Goal: Task Accomplishment & Management: Use online tool/utility

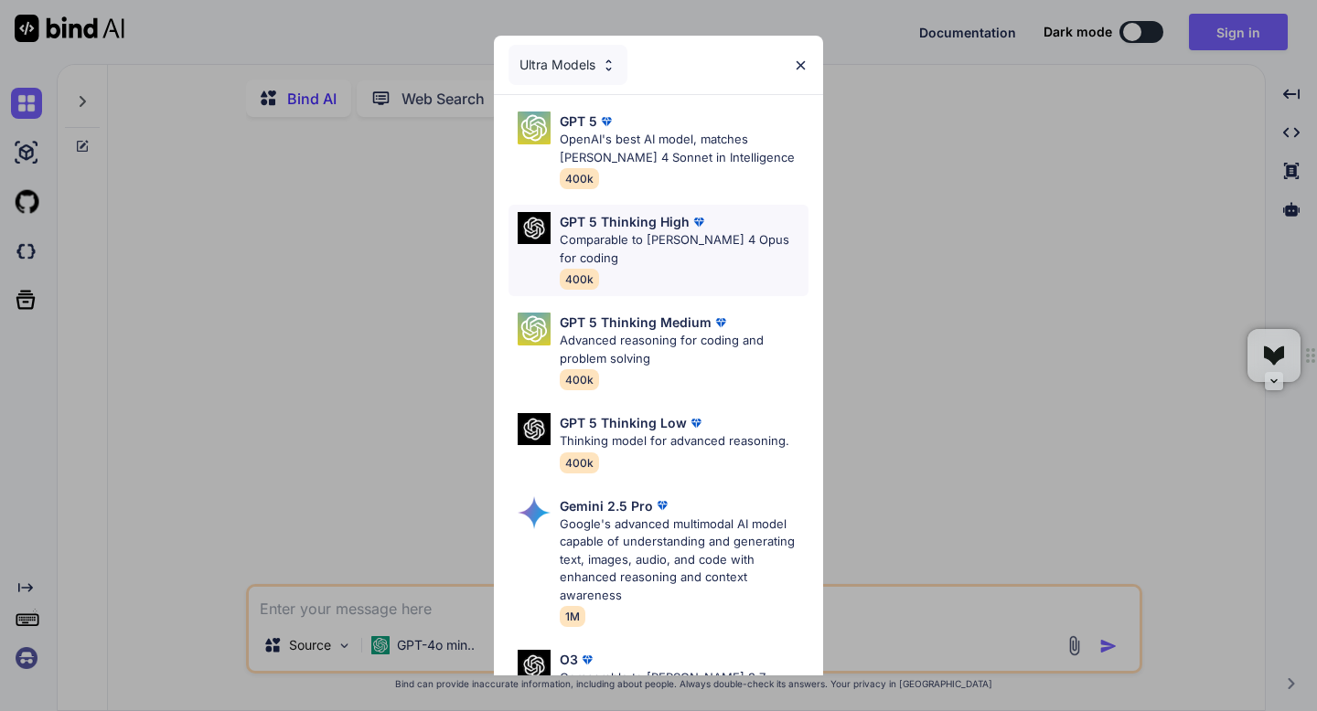
click at [651, 251] on div "GPT 5 Thinking High Comparable to [PERSON_NAME] 4 Opus for coding 400k" at bounding box center [684, 250] width 249 height 77
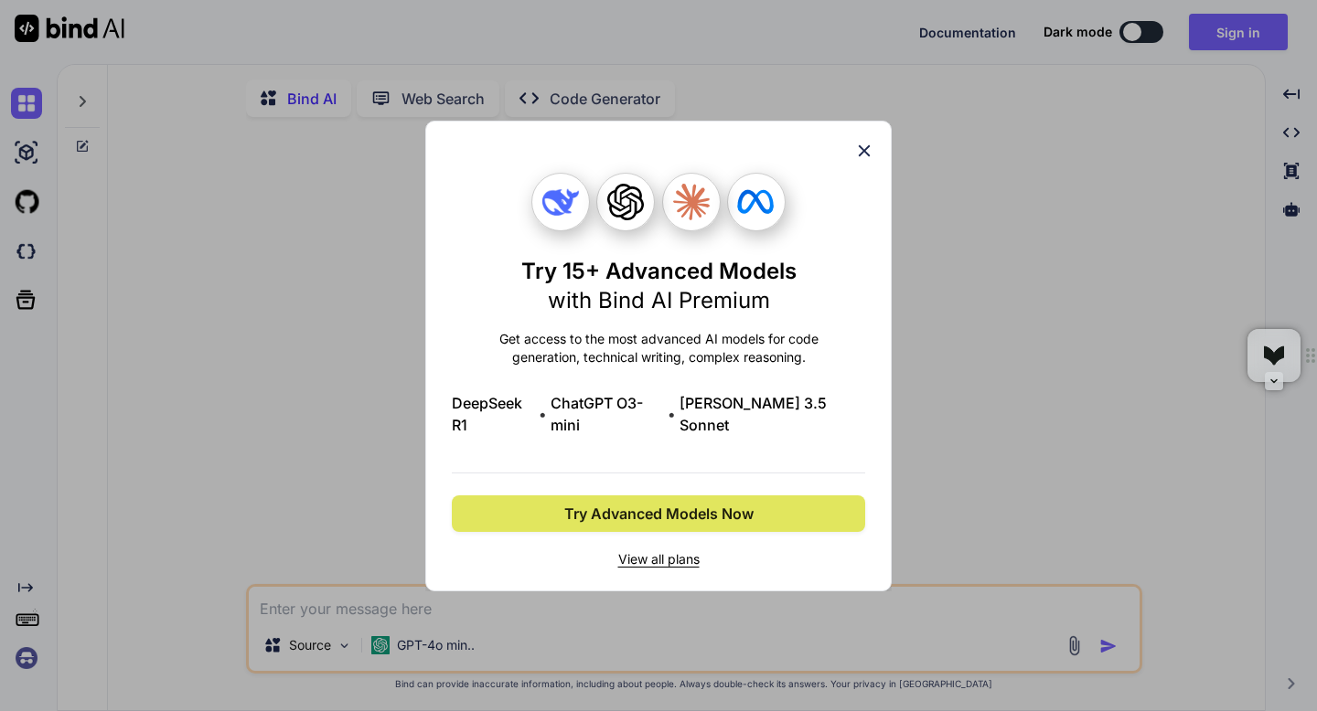
click at [646, 503] on span "Try Advanced Models Now" at bounding box center [658, 514] width 189 height 22
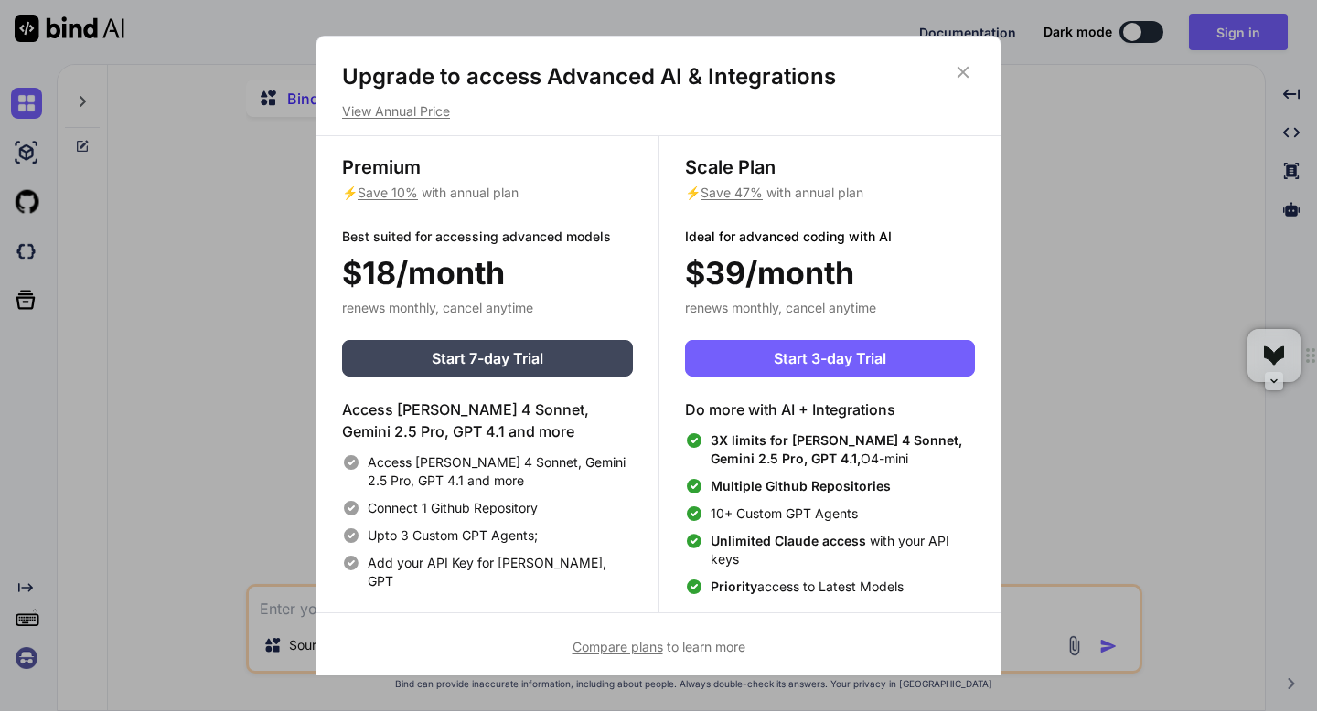
scroll to position [8, 0]
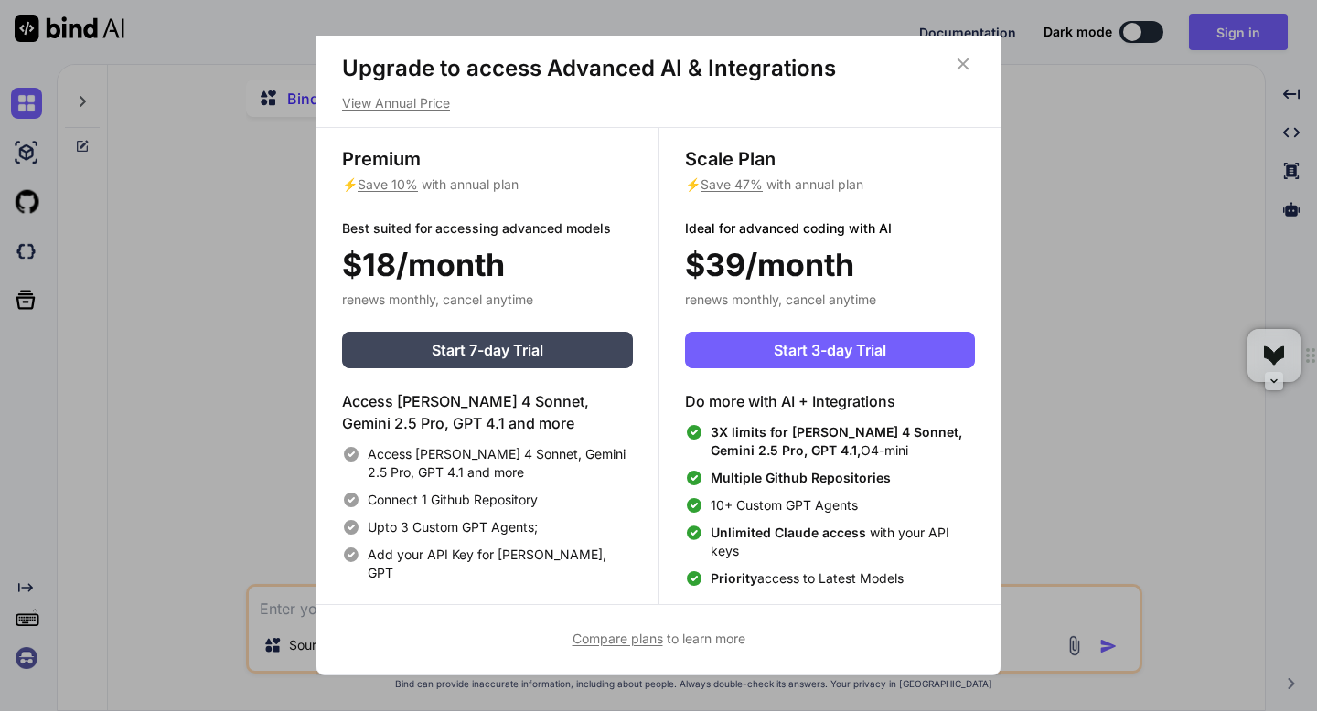
click at [449, 107] on p "View Annual Price" at bounding box center [658, 103] width 633 height 18
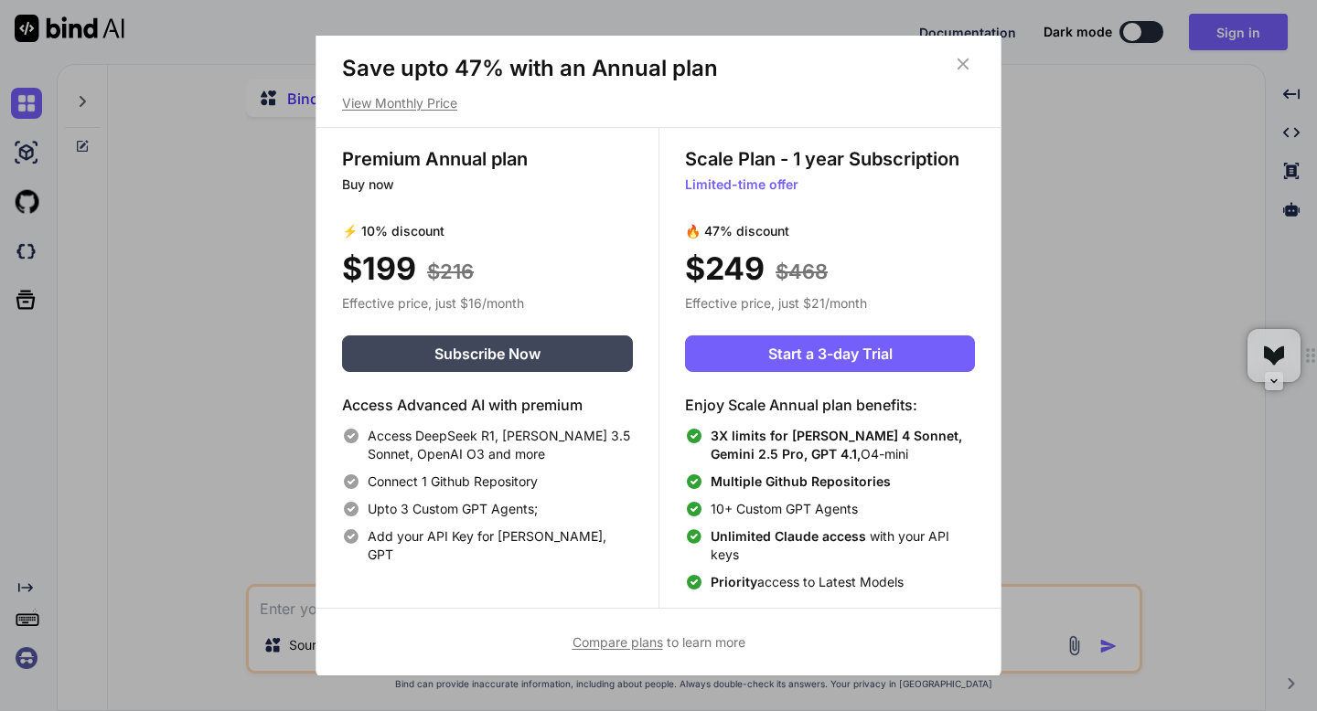
click at [964, 69] on icon at bounding box center [963, 64] width 20 height 20
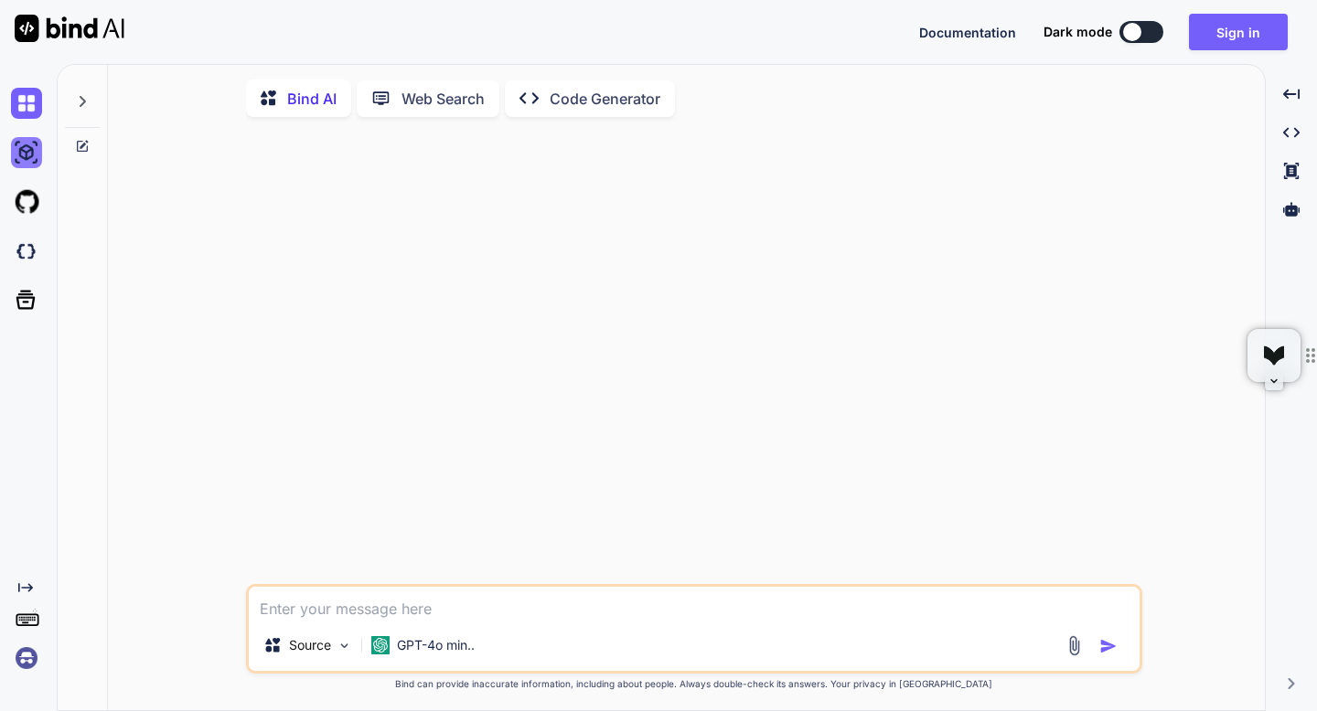
click at [17, 152] on img at bounding box center [26, 152] width 31 height 31
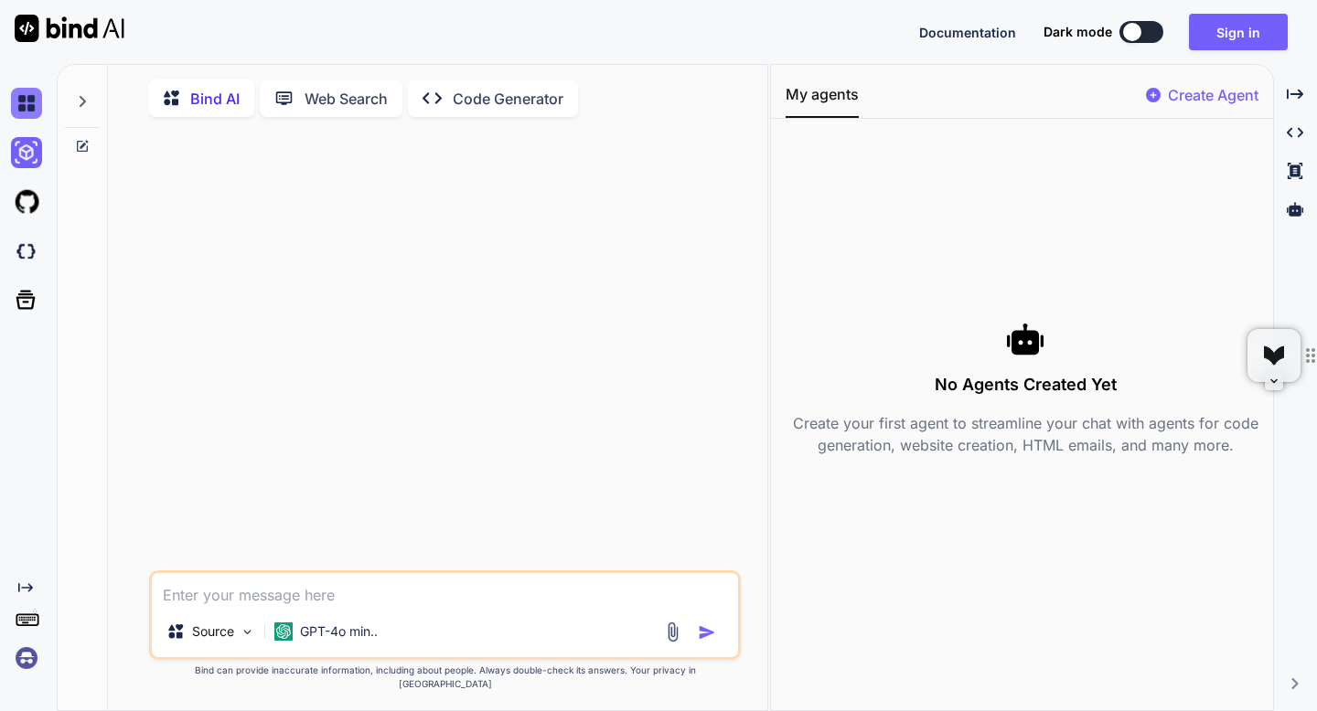
click at [27, 112] on img at bounding box center [26, 103] width 31 height 31
type textarea "x"
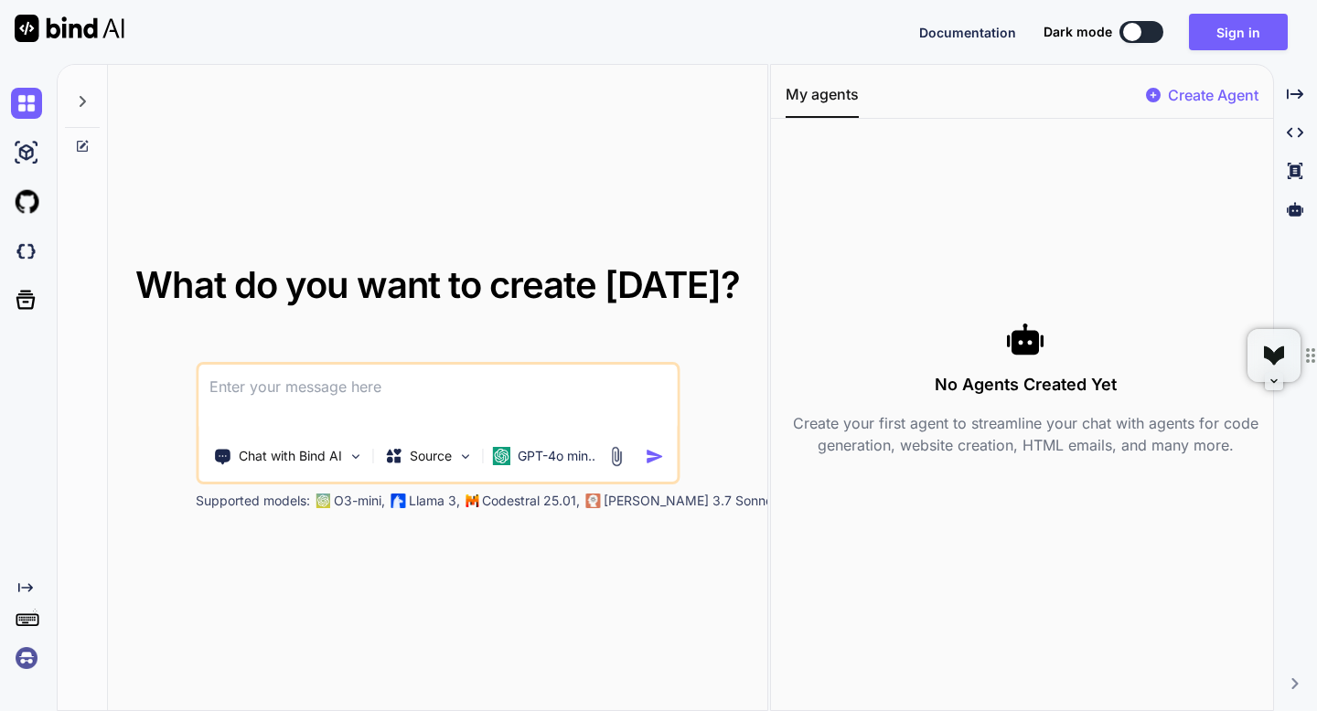
click at [504, 390] on textarea at bounding box center [437, 399] width 478 height 68
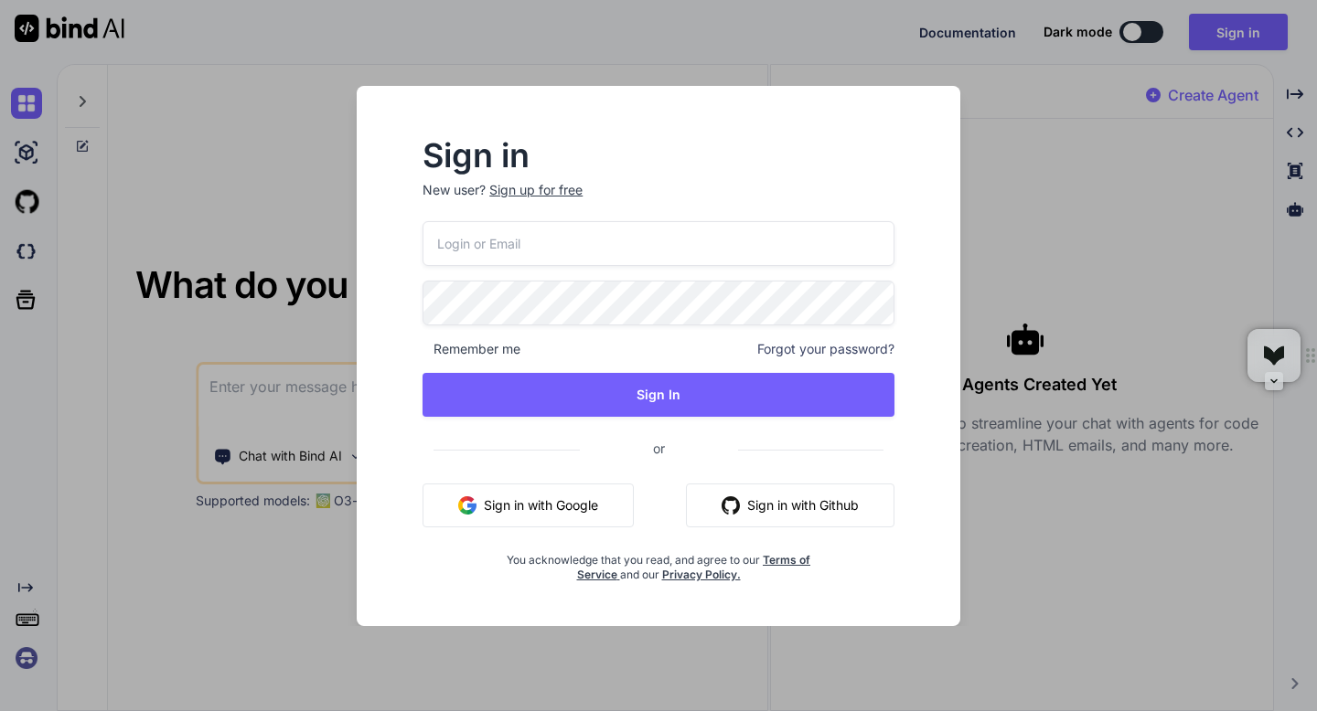
click at [522, 513] on button "Sign in with Google" at bounding box center [527, 506] width 211 height 44
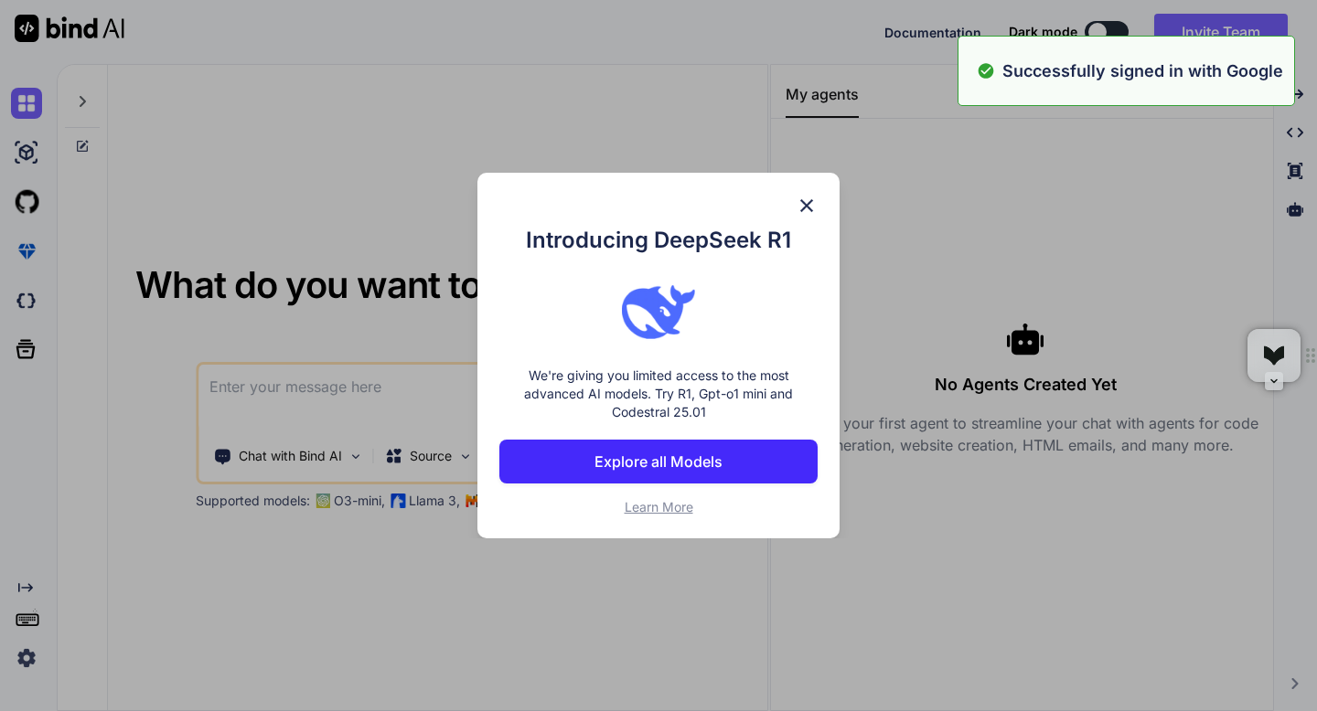
click at [607, 390] on p "We're giving you limited access to the most advanced AI models. Try R1, Gpt-o1 …" at bounding box center [658, 394] width 318 height 55
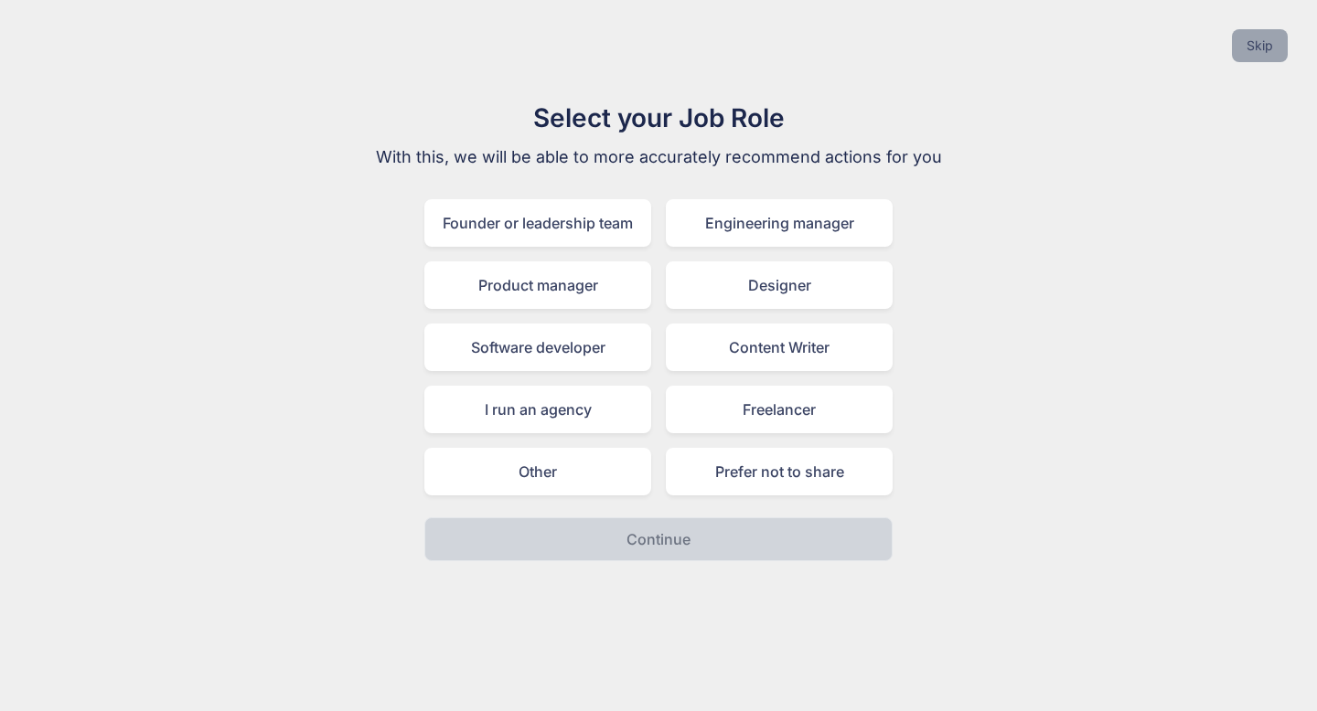
click at [1251, 48] on button "Skip" at bounding box center [1260, 45] width 56 height 33
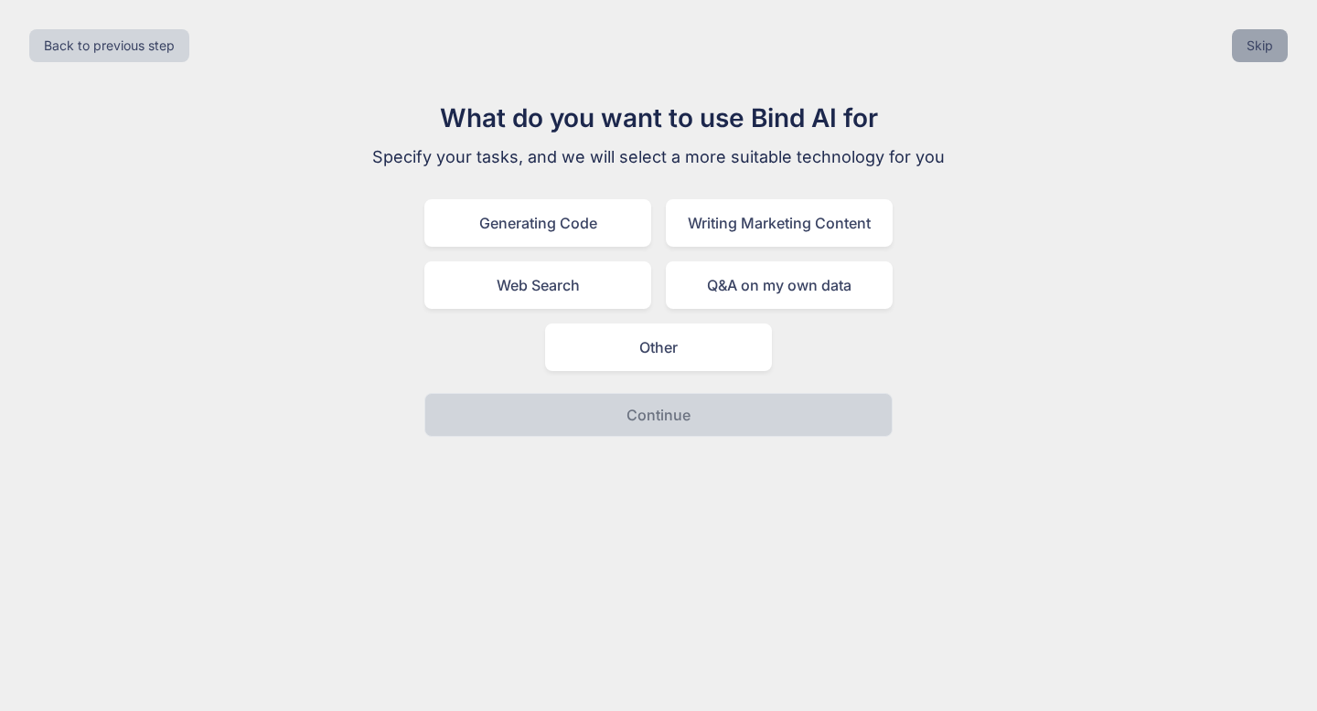
click at [1252, 48] on button "Skip" at bounding box center [1260, 45] width 56 height 33
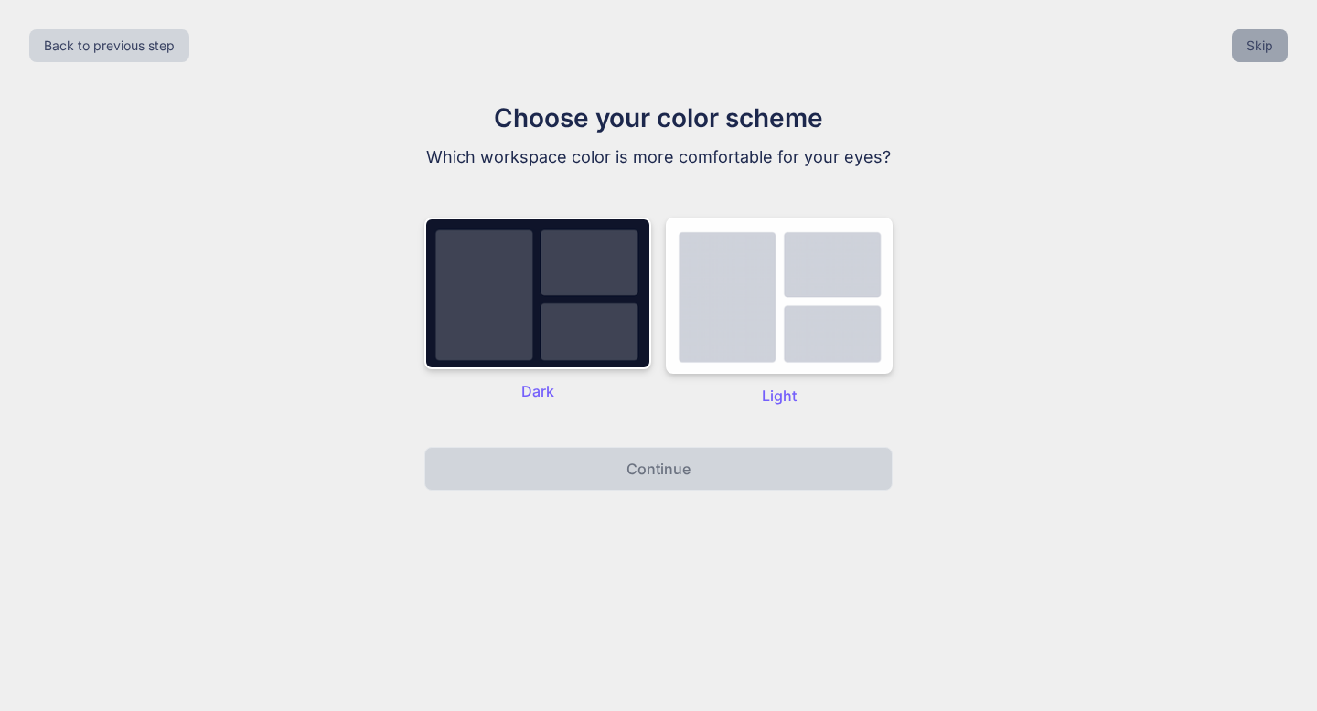
click at [1252, 48] on button "Skip" at bounding box center [1260, 45] width 56 height 33
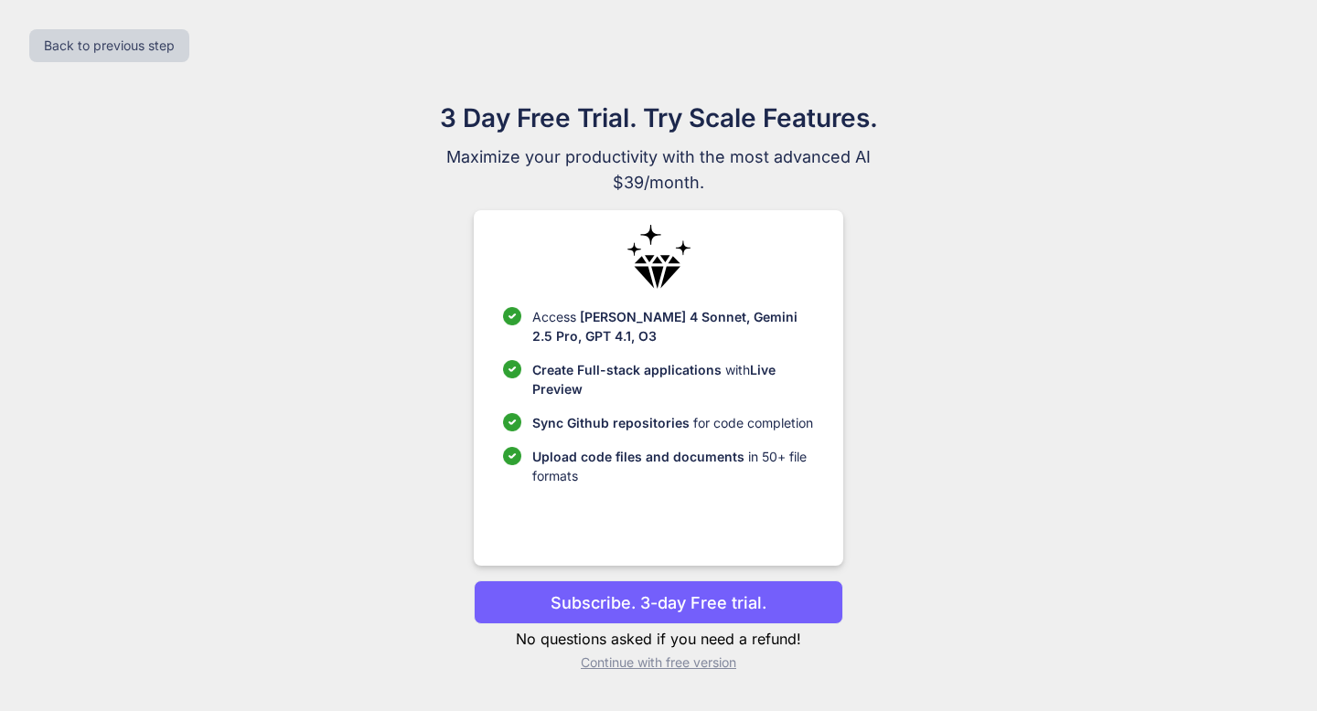
click at [692, 660] on p "Continue with free version" at bounding box center [658, 663] width 368 height 18
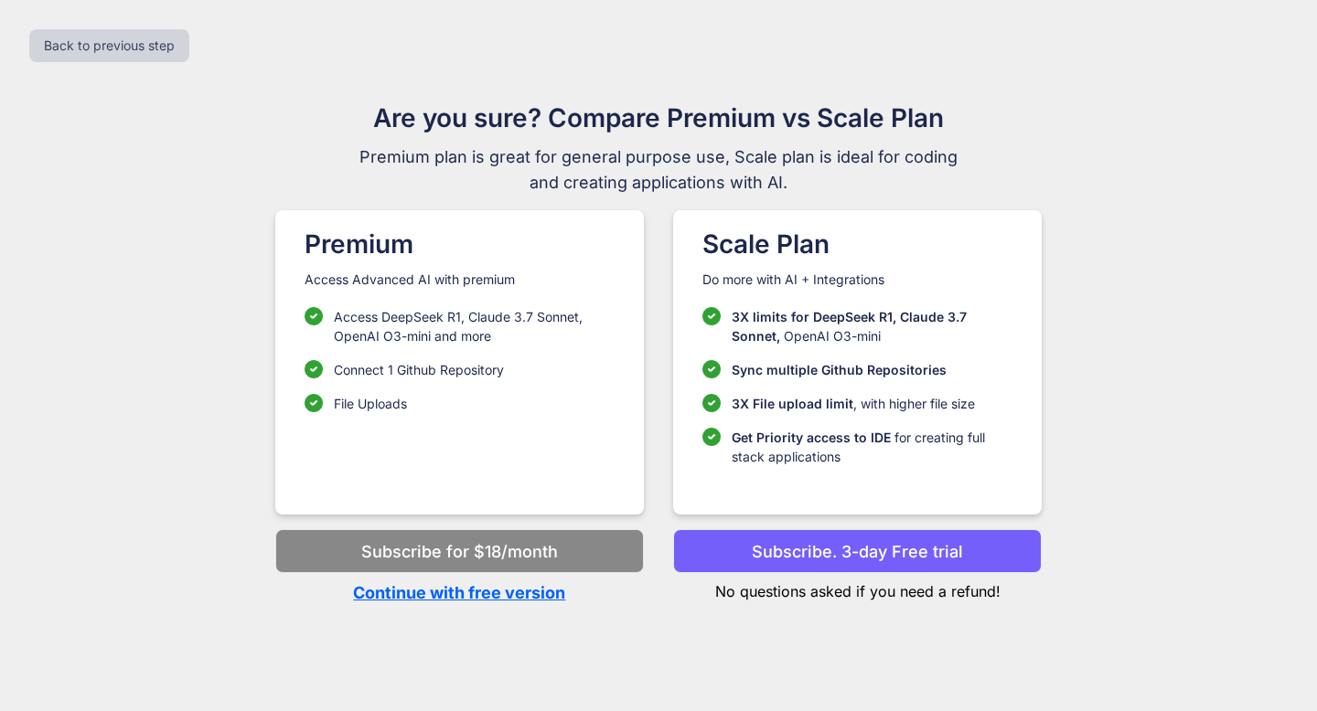
click at [532, 599] on p "Continue with free version" at bounding box center [459, 593] width 368 height 25
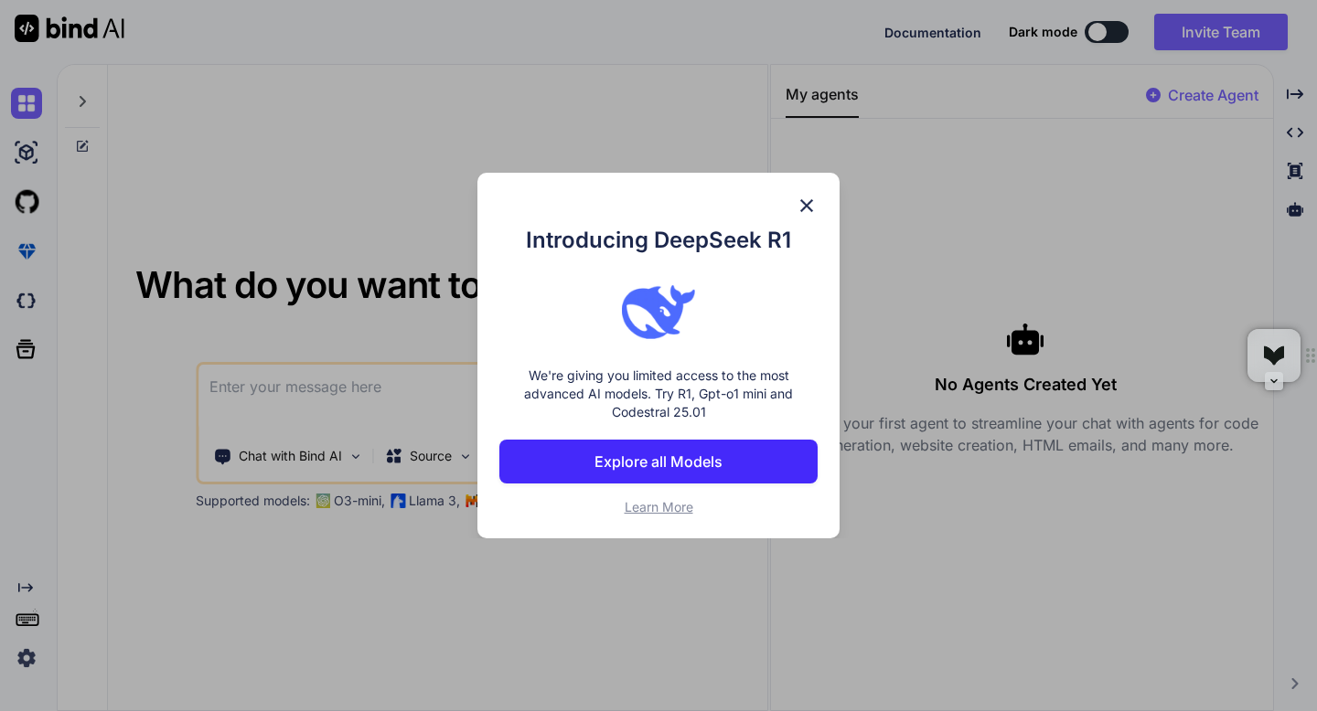
click at [804, 208] on img at bounding box center [807, 206] width 22 height 22
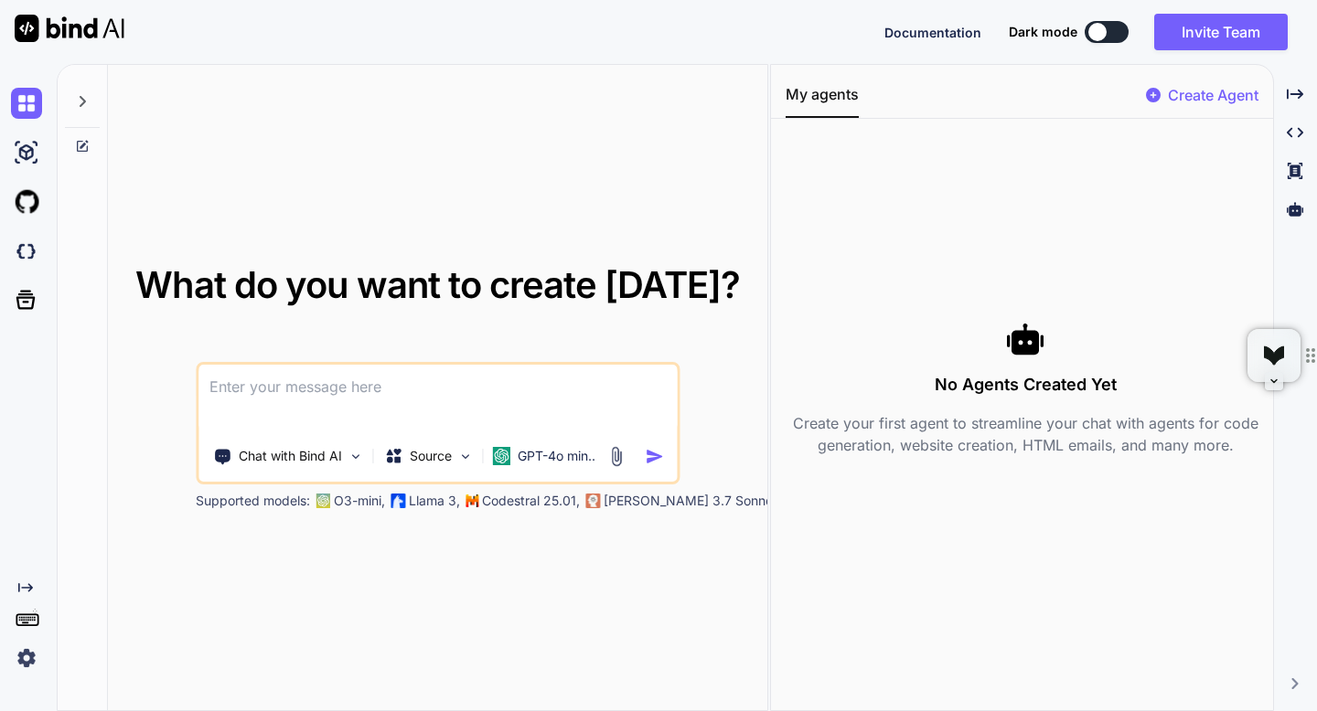
click at [528, 404] on textarea at bounding box center [437, 399] width 478 height 68
paste textarea "loremi Dolor, { sitAmet, conSecte, adiPiscin, eliTse } doei "tempo"; // 507i Ut…"
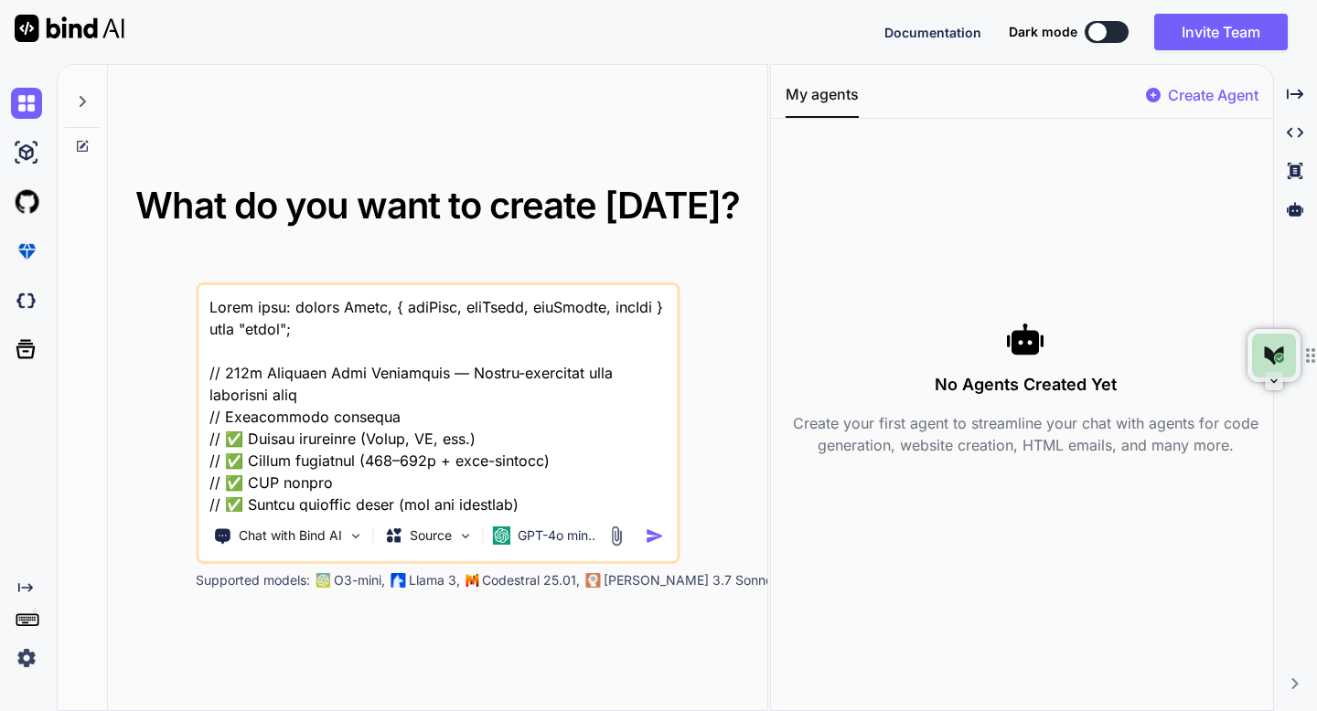
scroll to position [24734, 0]
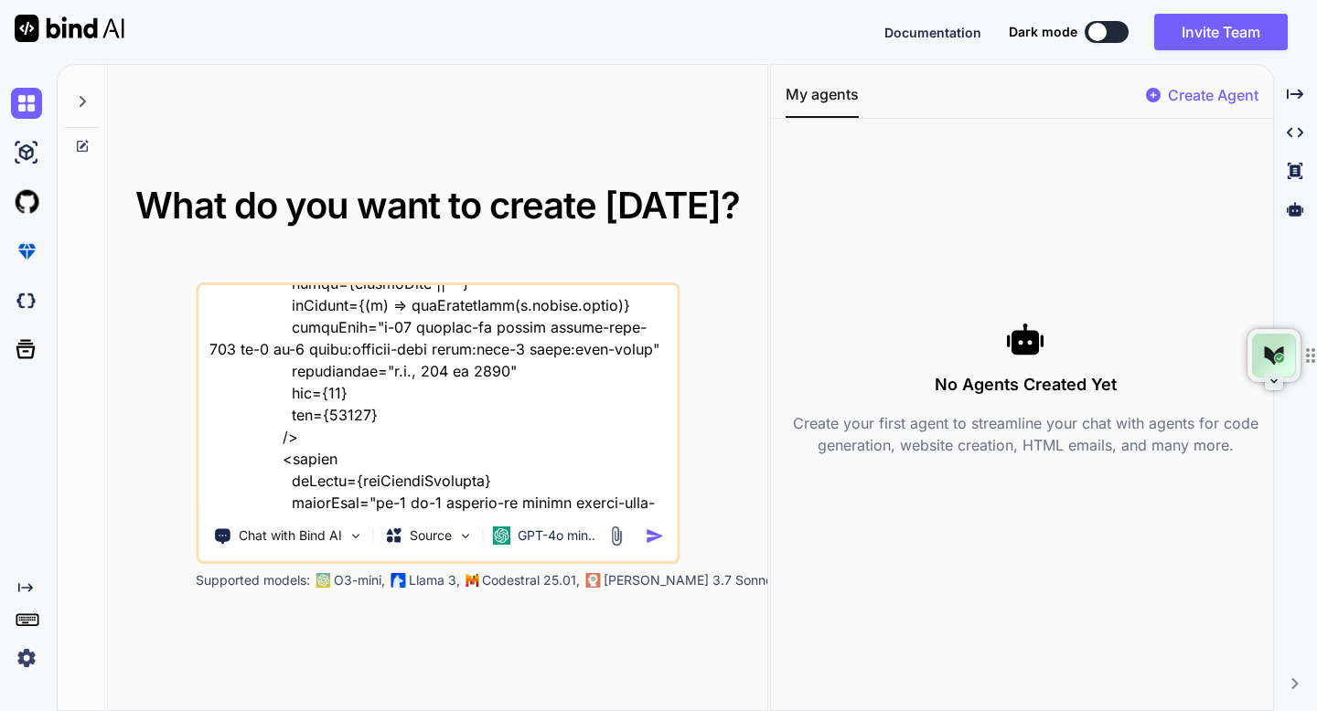
type textarea "Lorem ipsu: dolors Ametc, { adiPisc, eliTsedd, eiuSmodte, incIdi } utla "etdol"…"
click at [655, 529] on img "button" at bounding box center [654, 536] width 19 height 19
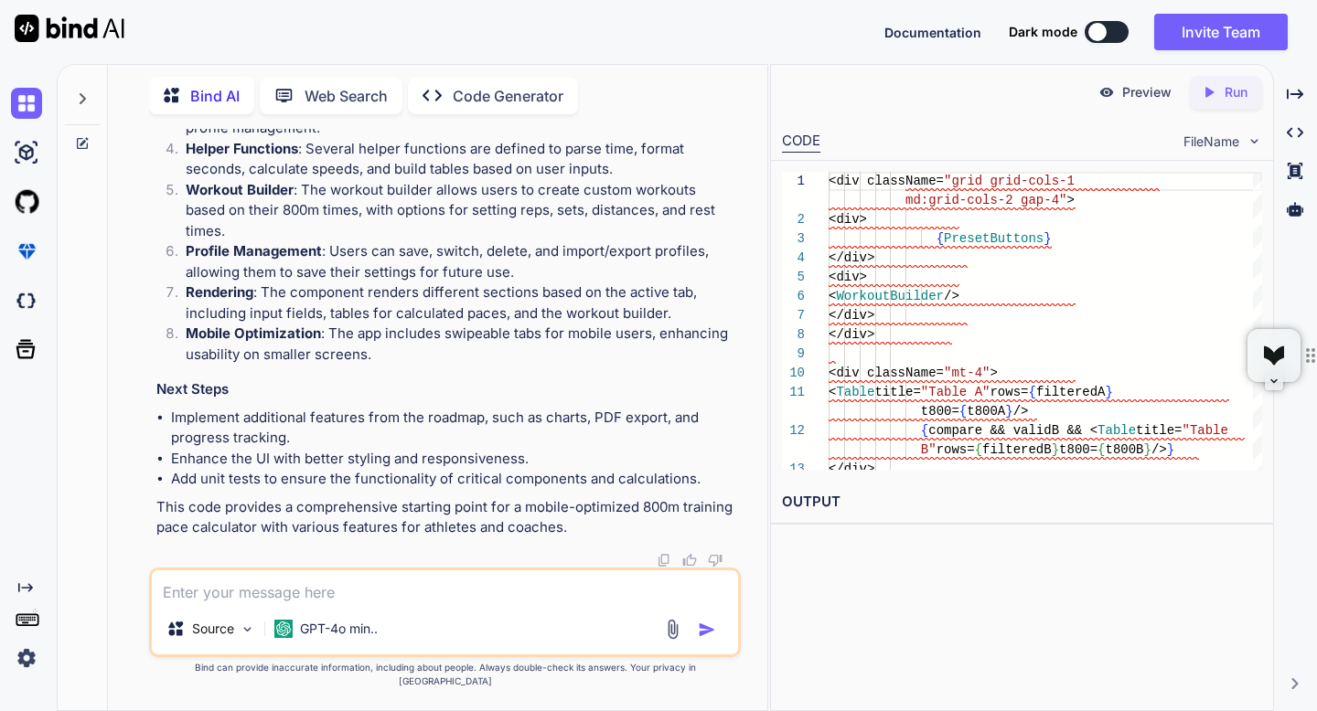
scroll to position [9732, 0]
drag, startPoint x: 483, startPoint y: 435, endPoint x: 168, endPoint y: 428, distance: 314.6
click at [168, 428] on ul "Implement additional features from the roadmap, such as charts, PDF export, and…" at bounding box center [446, 449] width 580 height 82
copy li "Implement additional features from the roadmap"
click at [206, 603] on textarea at bounding box center [444, 587] width 585 height 33
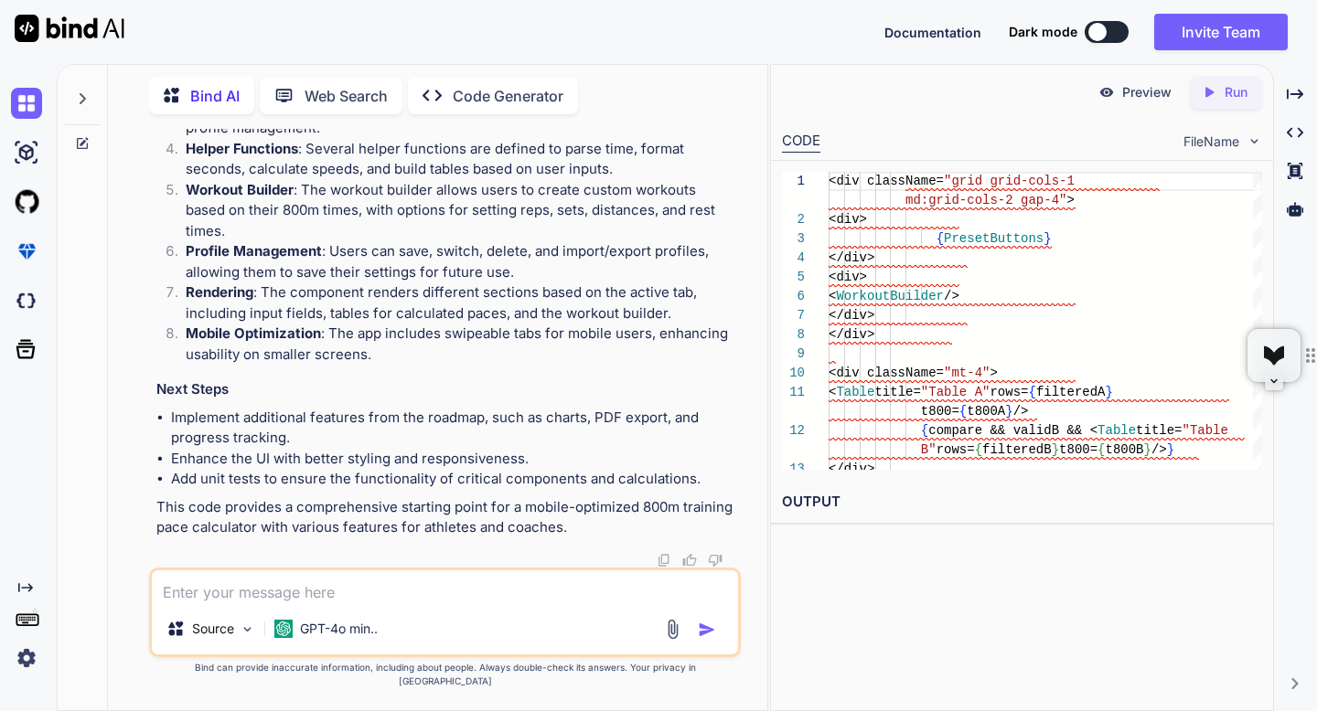
paste textarea "Implement additional features from the roadmap"
type textarea "Implement additional features from the roadmap"
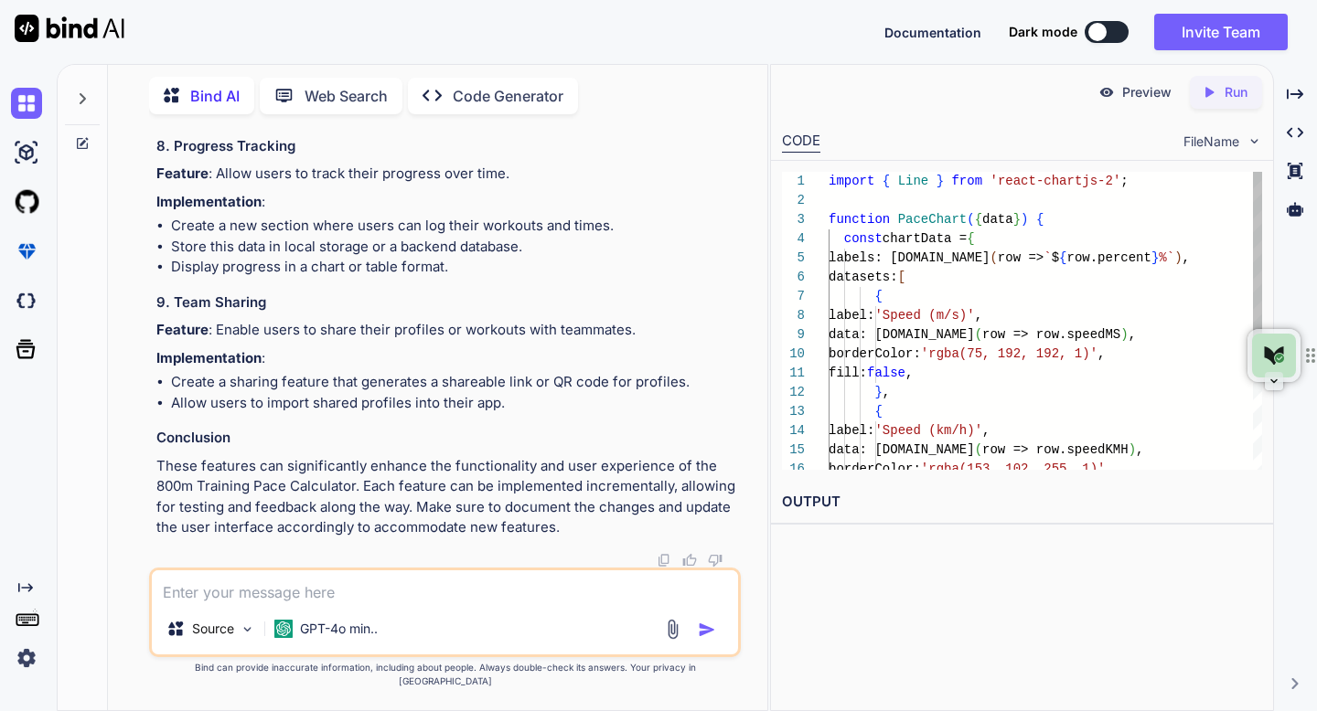
scroll to position [12905, 0]
click at [1213, 89] on icon "Created with Pixso." at bounding box center [1209, 92] width 16 height 16
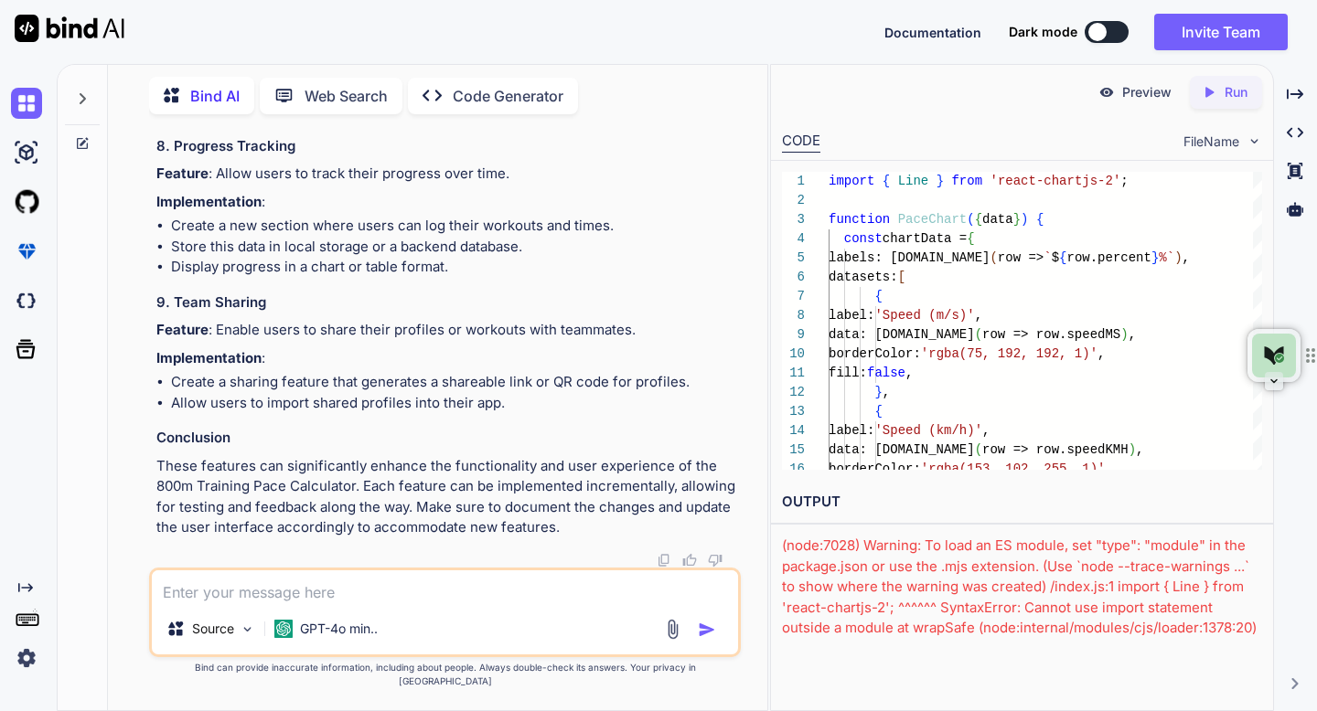
click at [815, 567] on div "(node:7028) Warning: To load an ES module, set "type": "module" in the package.…" at bounding box center [1022, 659] width 480 height 247
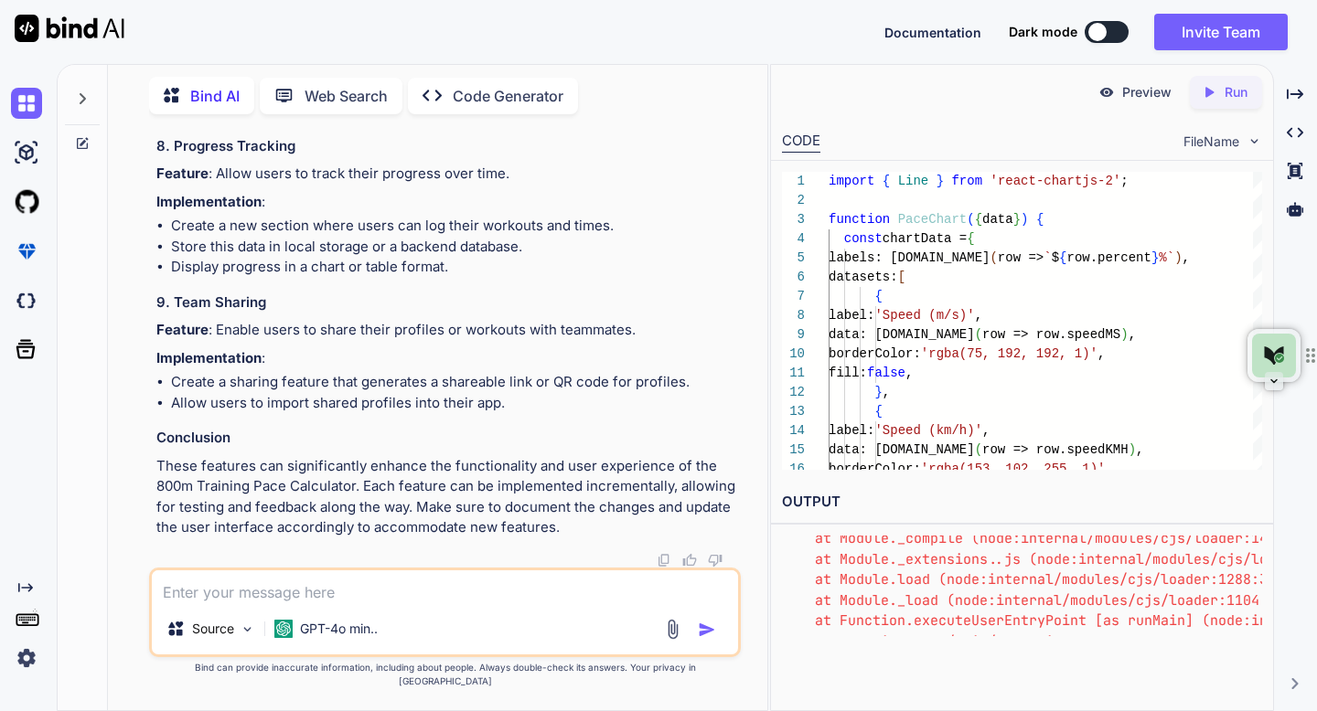
scroll to position [551, 0]
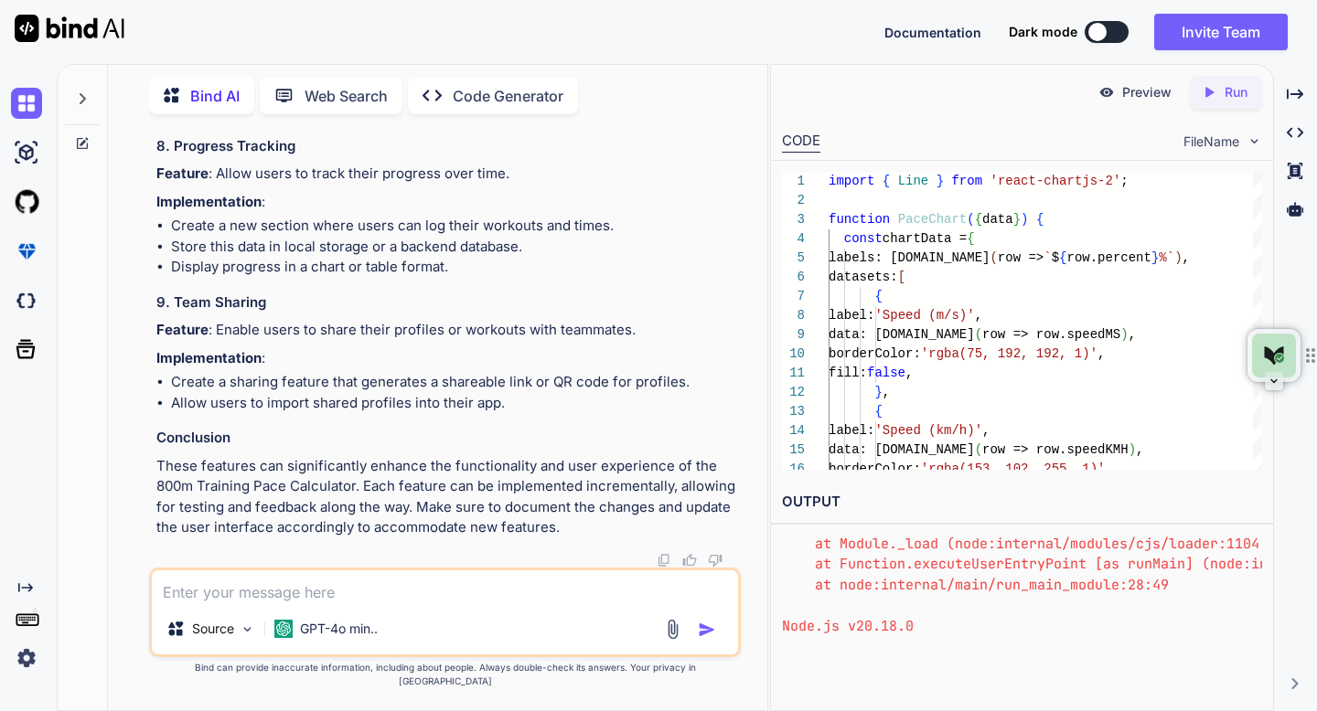
click at [914, 608] on pre "Error: Command failed: timeout 7 node index.js (node:7028) Warning: To load an …" at bounding box center [1022, 462] width 480 height 350
click at [649, 603] on textarea at bounding box center [444, 587] width 585 height 33
type textarea "Fix error"
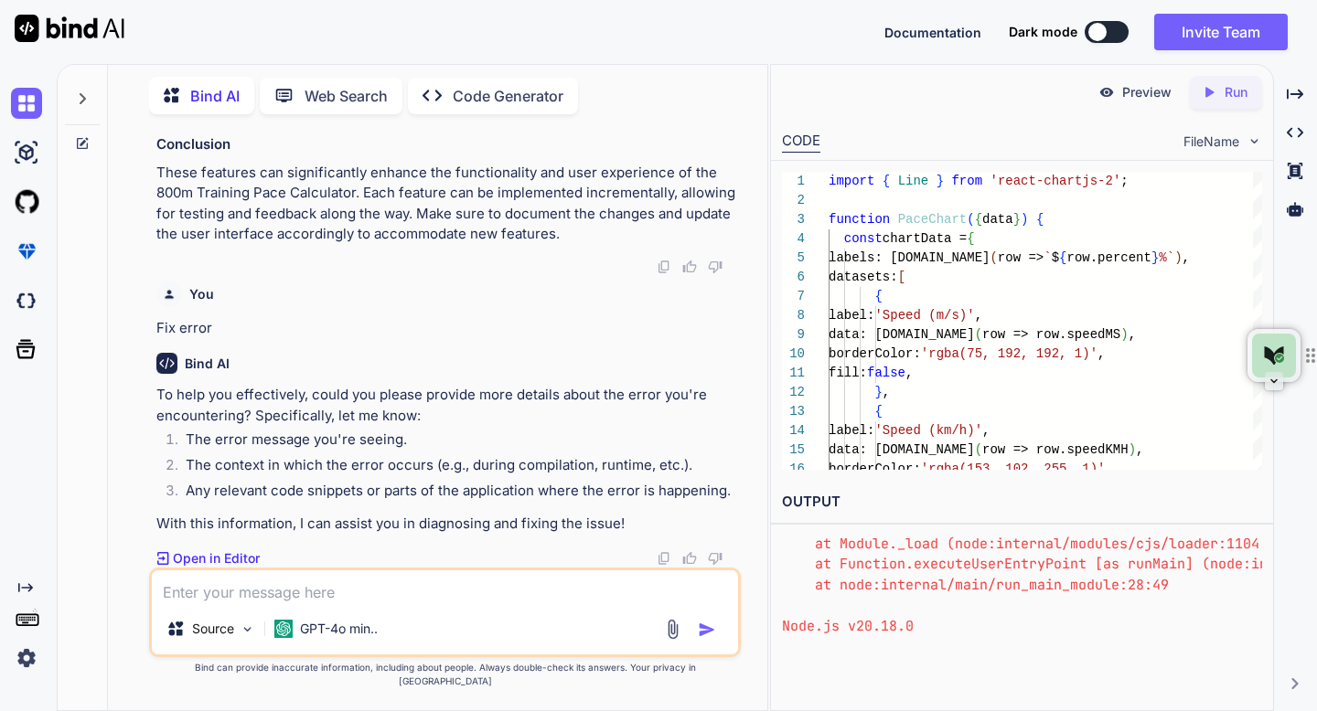
scroll to position [13198, 0]
click at [236, 566] on p "Open in Editor" at bounding box center [216, 559] width 87 height 18
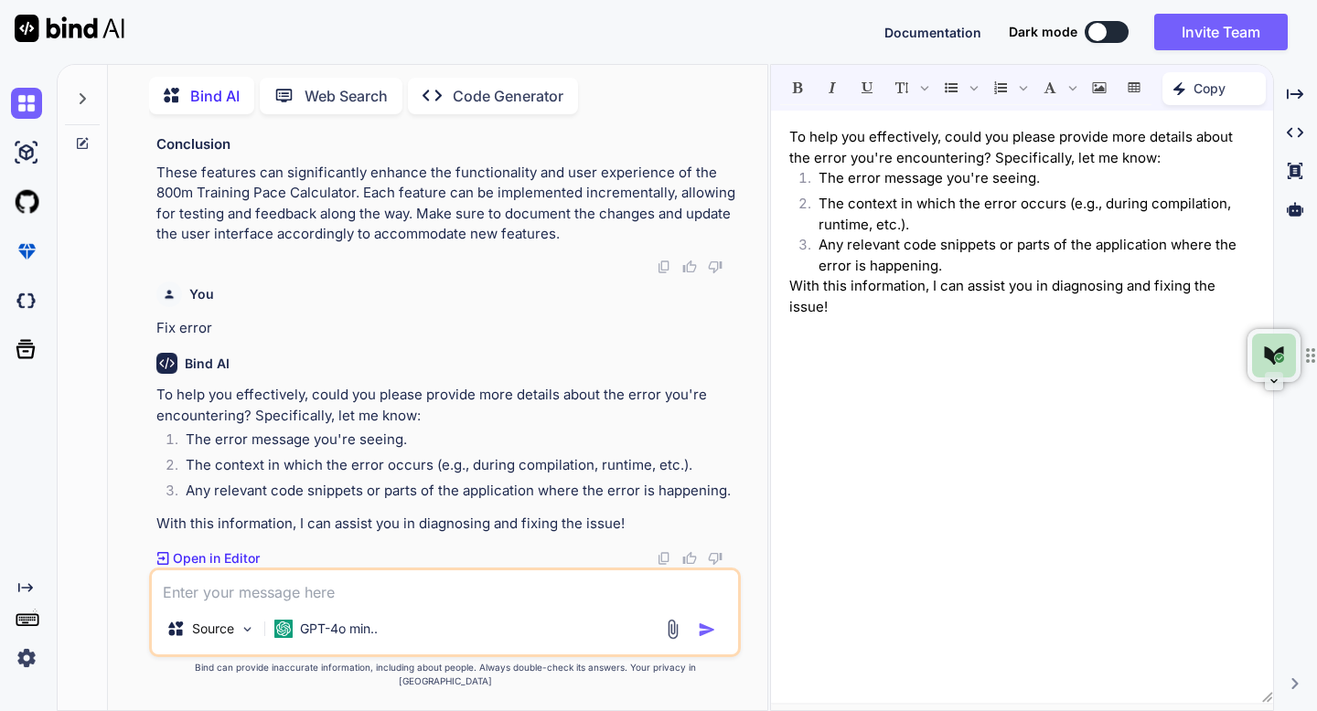
click at [225, 90] on p "Bind AI" at bounding box center [214, 96] width 49 height 22
click at [1291, 166] on icon at bounding box center [1294, 171] width 15 height 16
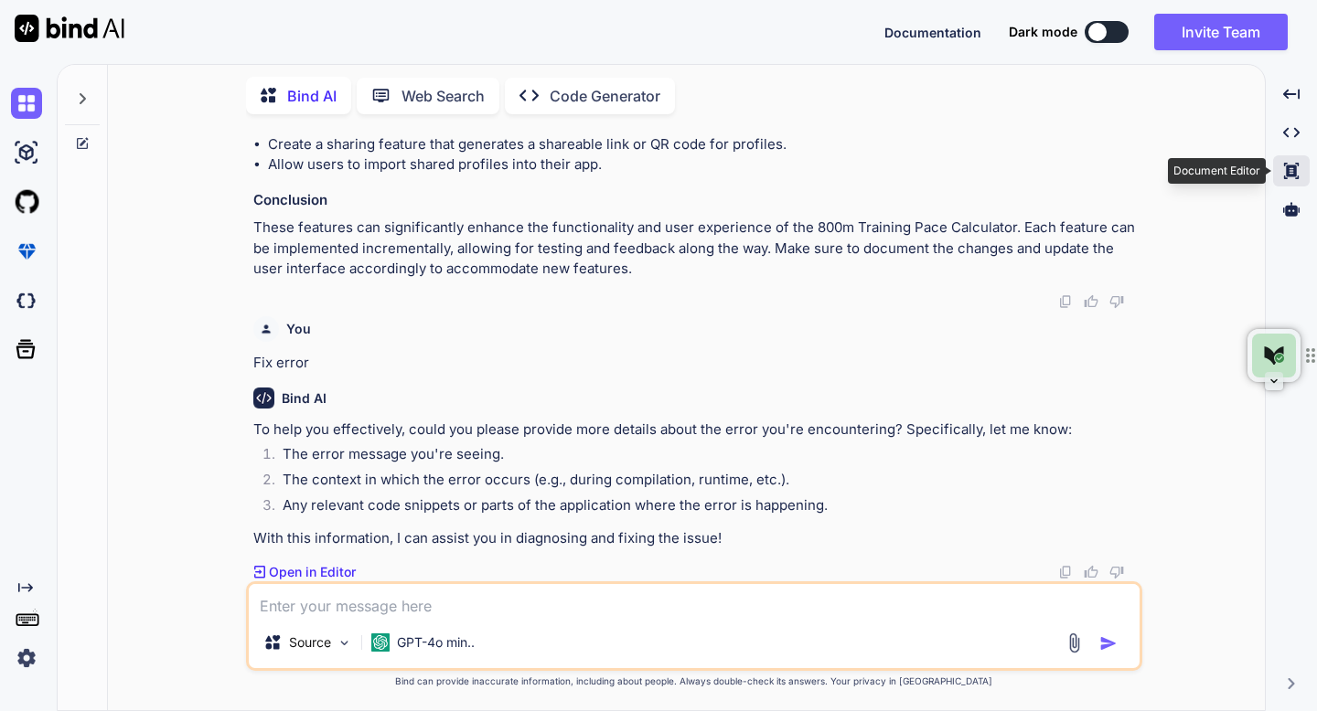
click at [1291, 166] on icon at bounding box center [1291, 171] width 15 height 16
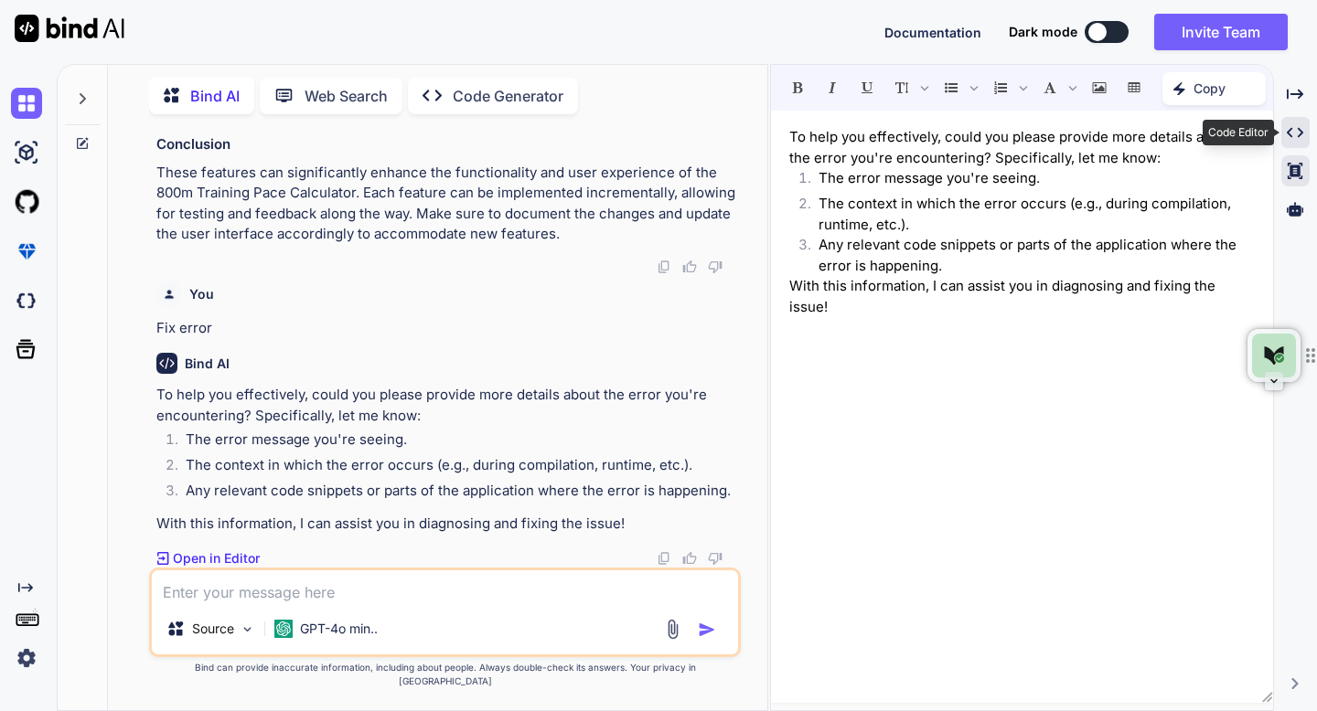
click at [1288, 134] on icon at bounding box center [1295, 133] width 16 height 10
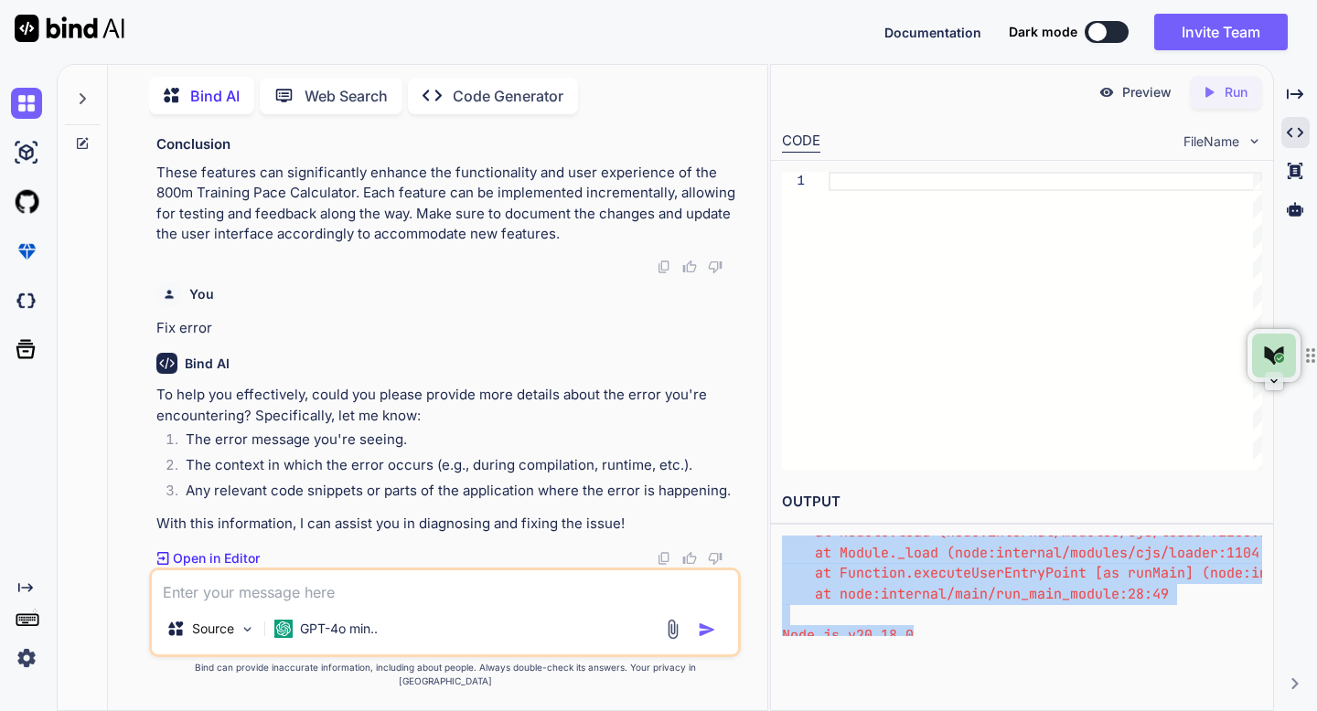
scroll to position [551, 0]
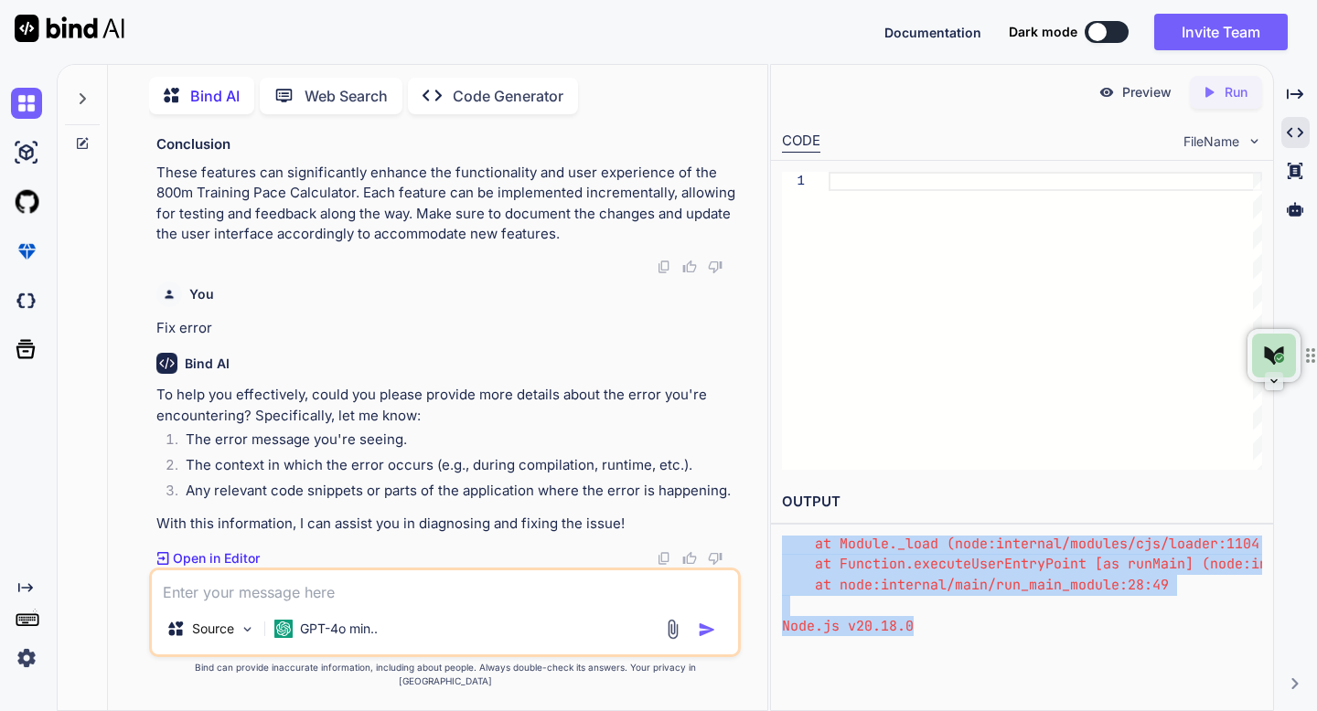
drag, startPoint x: 782, startPoint y: 541, endPoint x: 863, endPoint y: 647, distance: 133.7
click at [863, 647] on div "Preview Created with Pixso. Run CODE FileName 1 OUTPUT (node:7028) Warning: To …" at bounding box center [1022, 387] width 504 height 647
copy div "(node:7028) Warning: To load an ES module, set "type": "module" in the package.…"
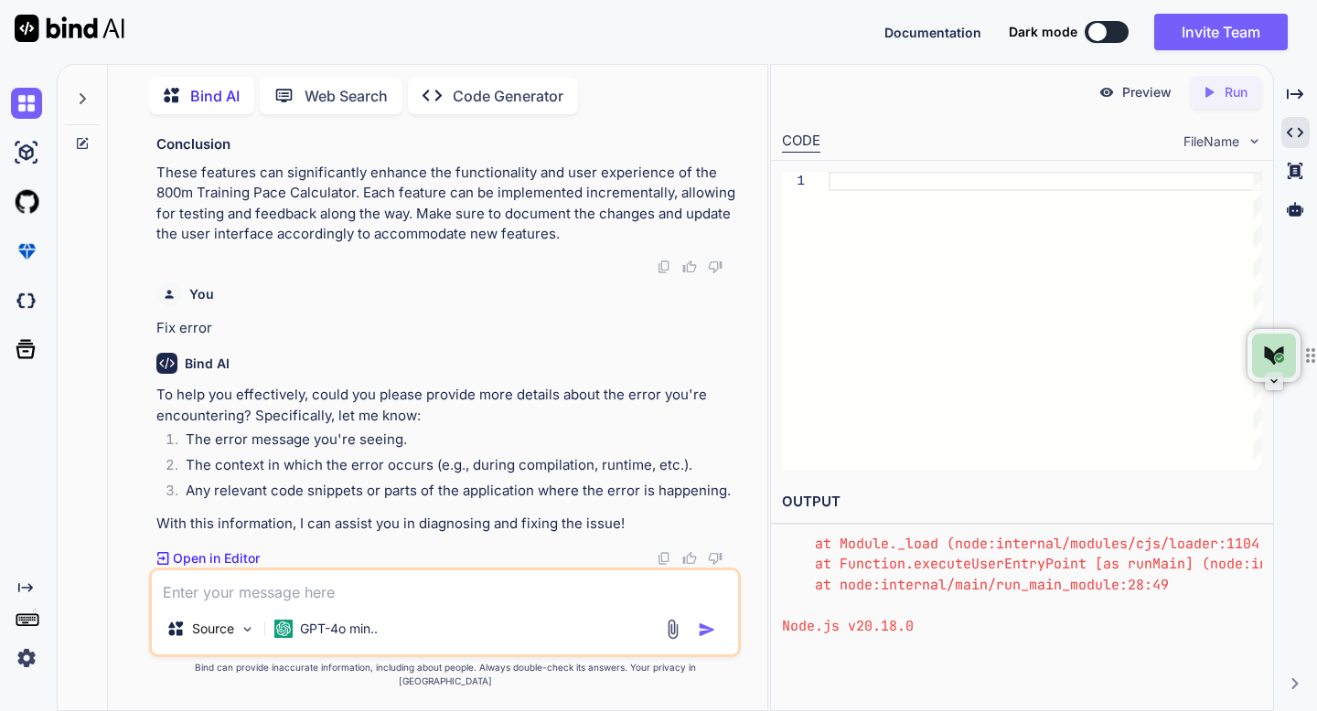
click at [521, 603] on textarea at bounding box center [444, 587] width 585 height 33
paste textarea "(node:7028) Warning: To load an ES module, set "type": "module" in the package.…"
type textarea "(node:7028) Warning: To load an ES module, set "type": "module" in the package.…"
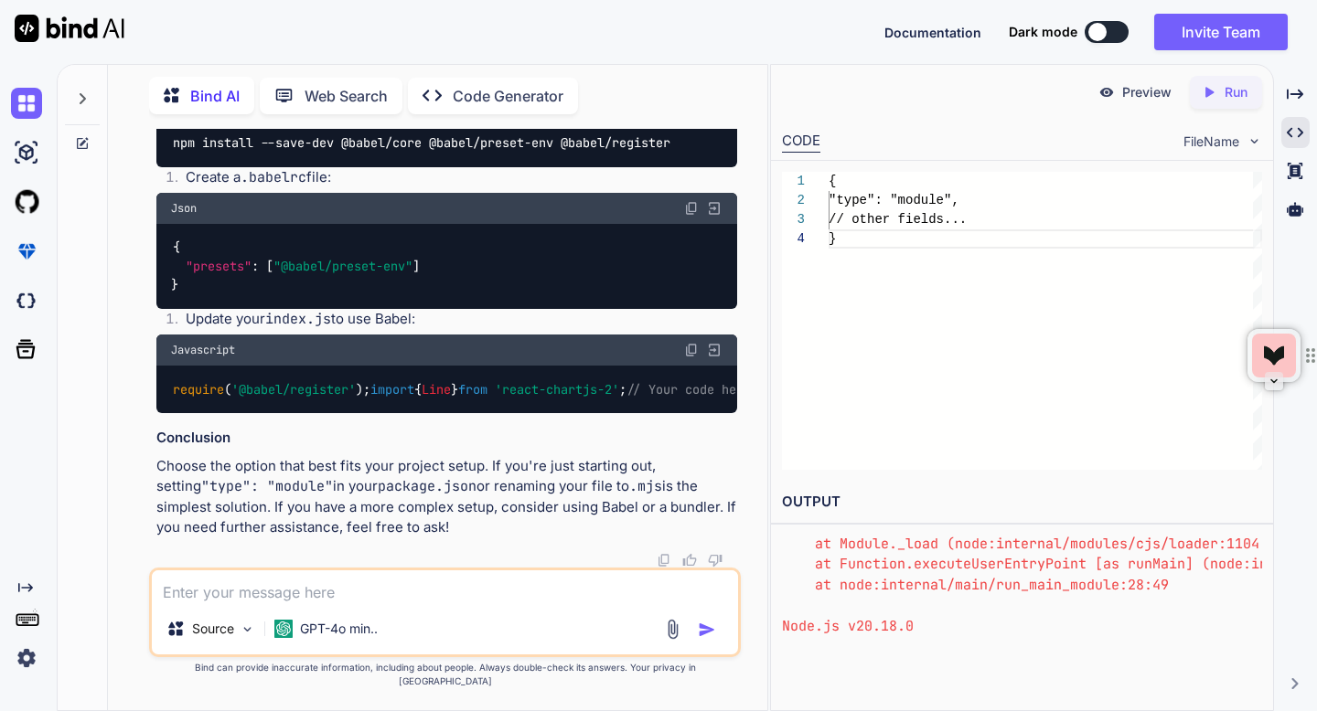
scroll to position [15020, 0]
click at [25, 255] on img at bounding box center [26, 251] width 31 height 31
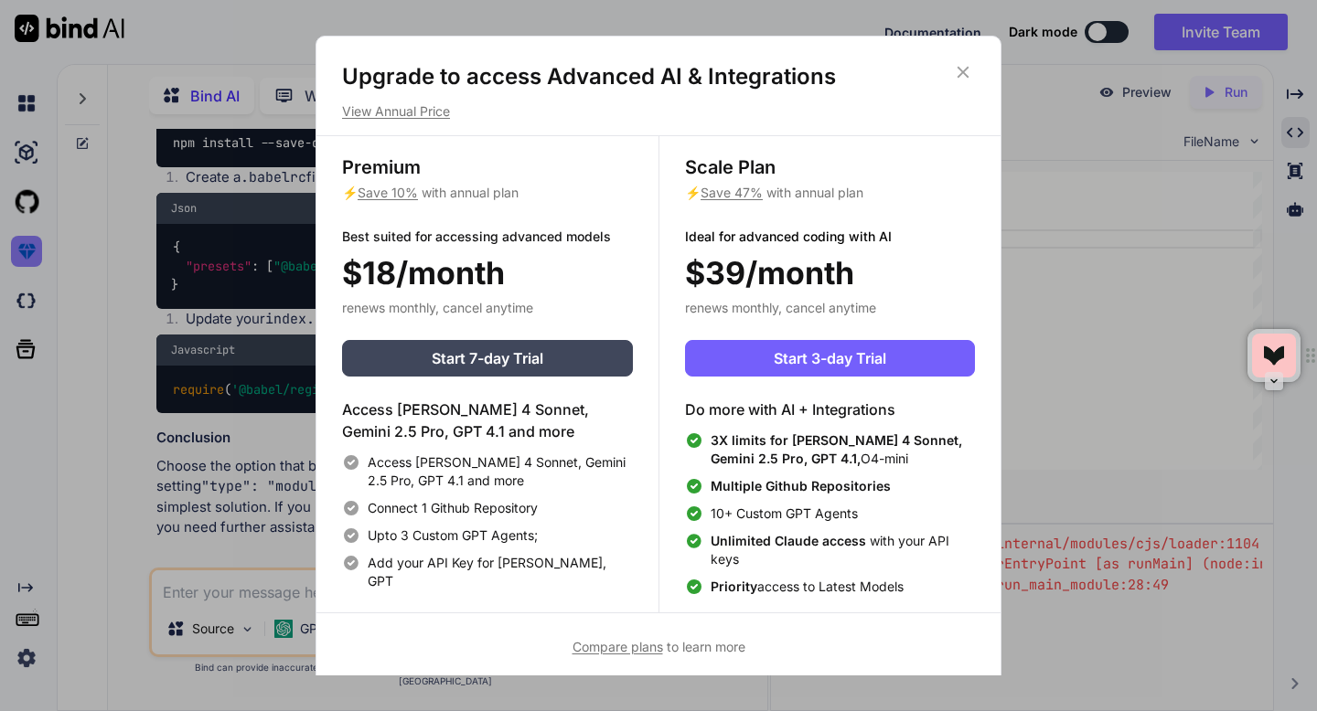
click at [25, 255] on div "Upgrade to access Advanced AI & Integrations View Annual Price Premium ⚡ Save 1…" at bounding box center [658, 355] width 1317 height 711
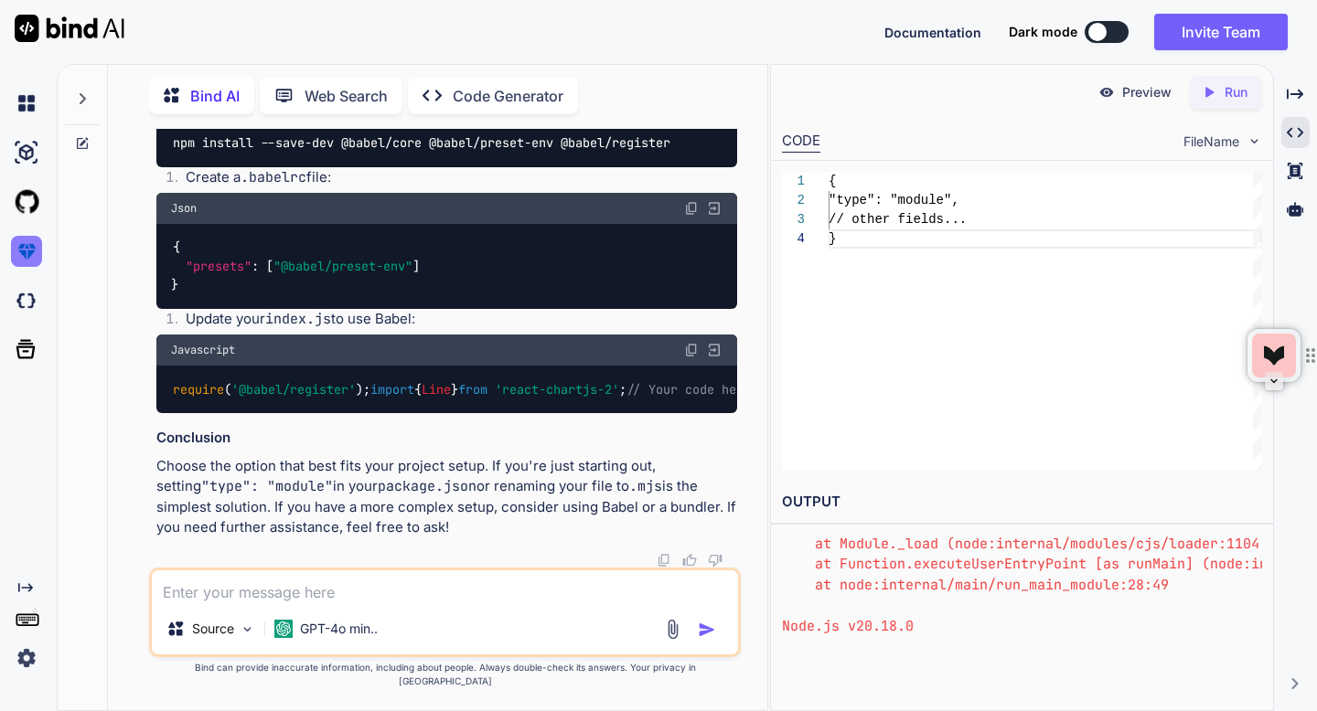
click at [25, 255] on img at bounding box center [26, 251] width 31 height 31
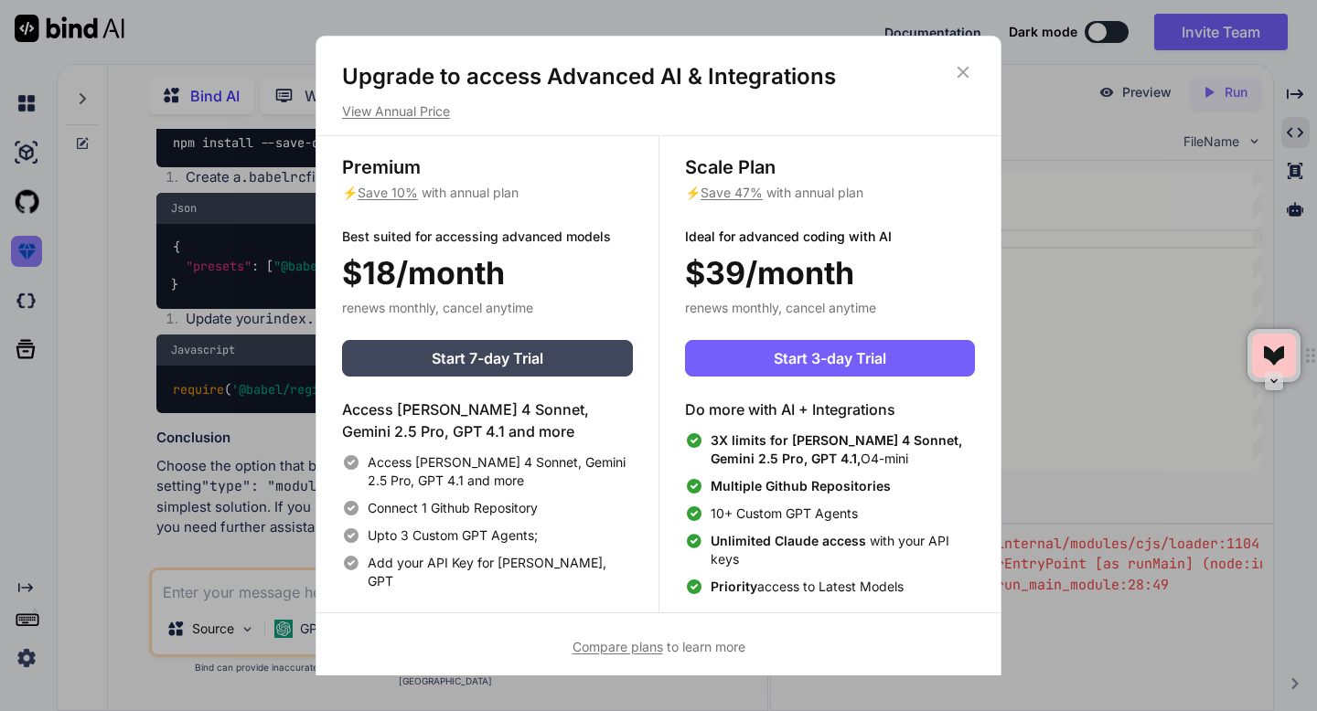
click at [25, 255] on div "Upgrade to access Advanced AI & Integrations View Annual Price Premium ⚡ Save 1…" at bounding box center [658, 355] width 1317 height 711
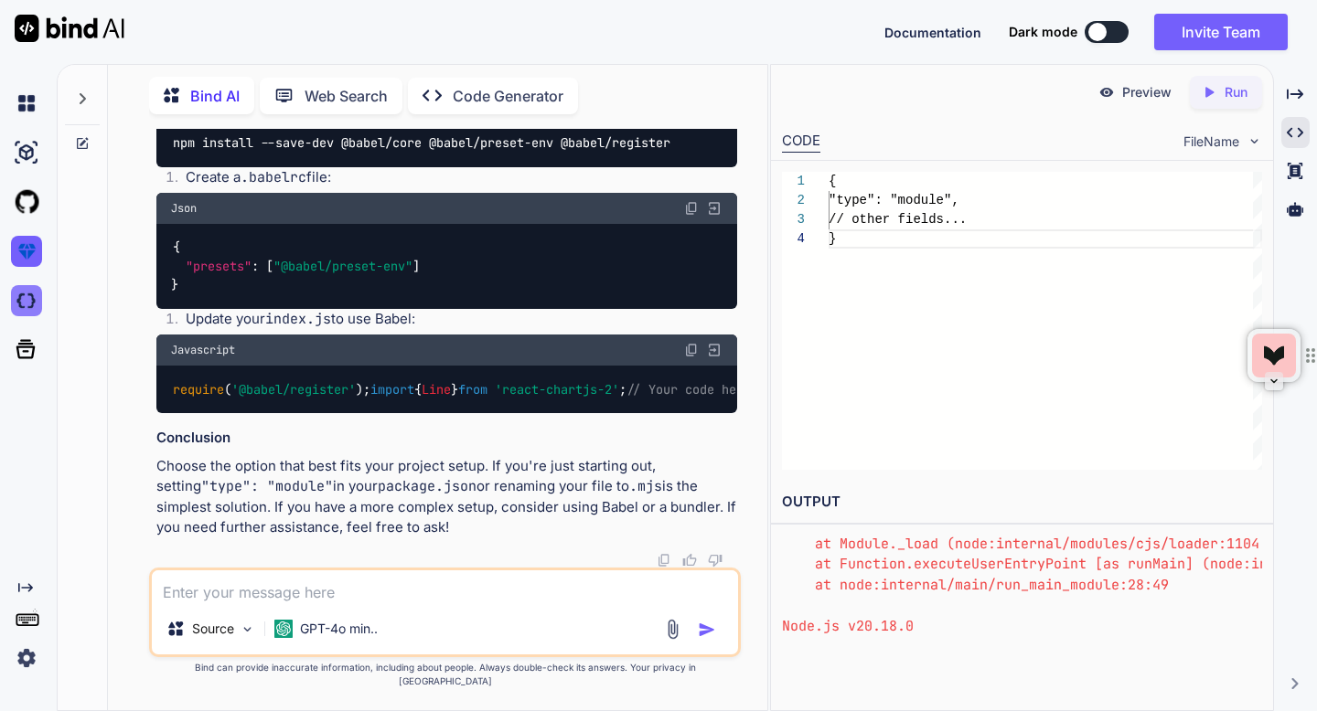
click at [24, 302] on img at bounding box center [26, 300] width 31 height 31
click at [1091, 30] on div at bounding box center [1097, 32] width 18 height 18
click at [1107, 34] on button at bounding box center [1106, 32] width 44 height 22
click at [1119, 30] on button at bounding box center [1106, 32] width 44 height 22
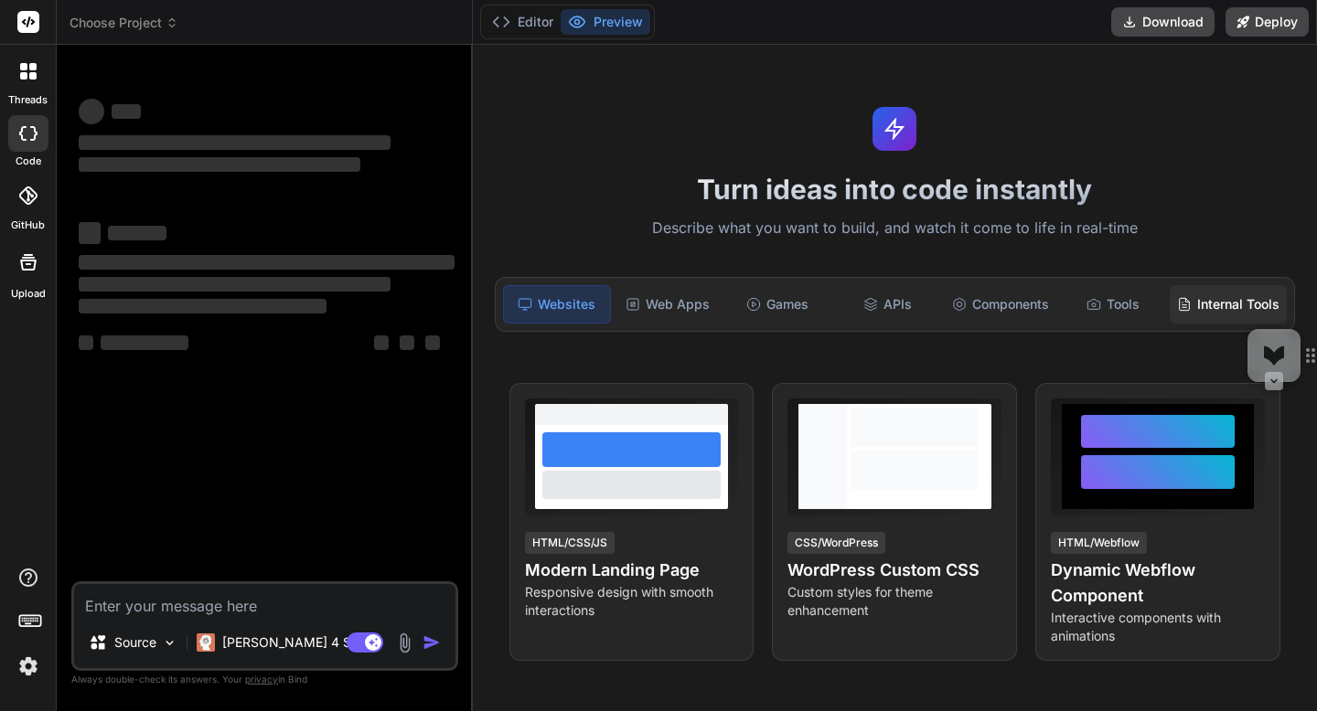
click at [1202, 300] on div "Internal Tools" at bounding box center [1227, 304] width 117 height 38
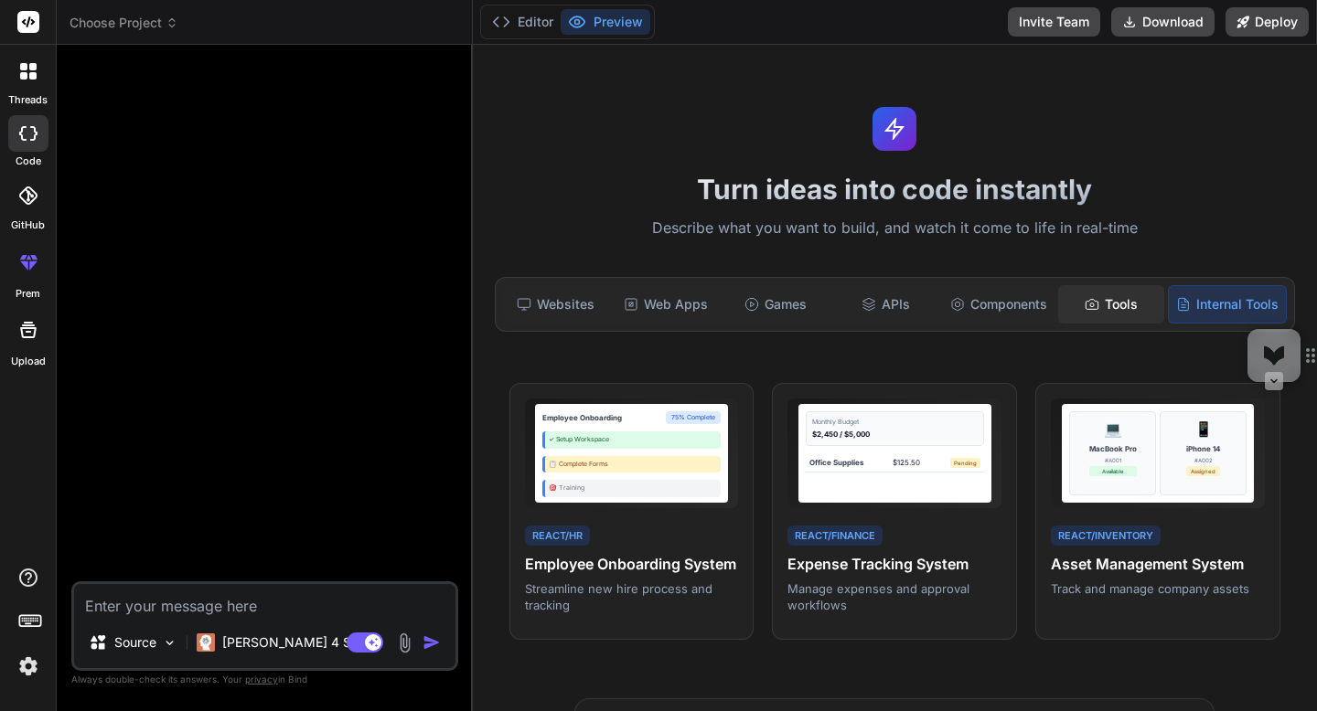
click at [1125, 304] on div "Tools" at bounding box center [1111, 304] width 106 height 38
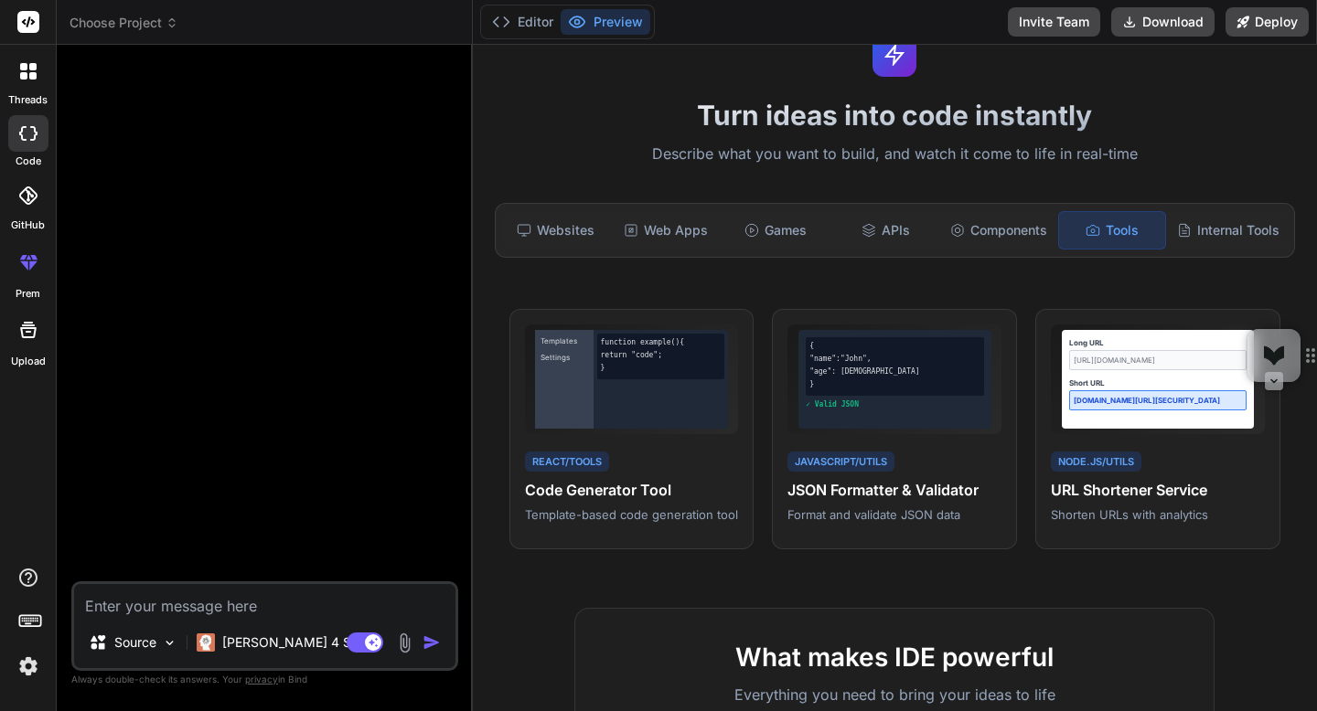
scroll to position [43, 0]
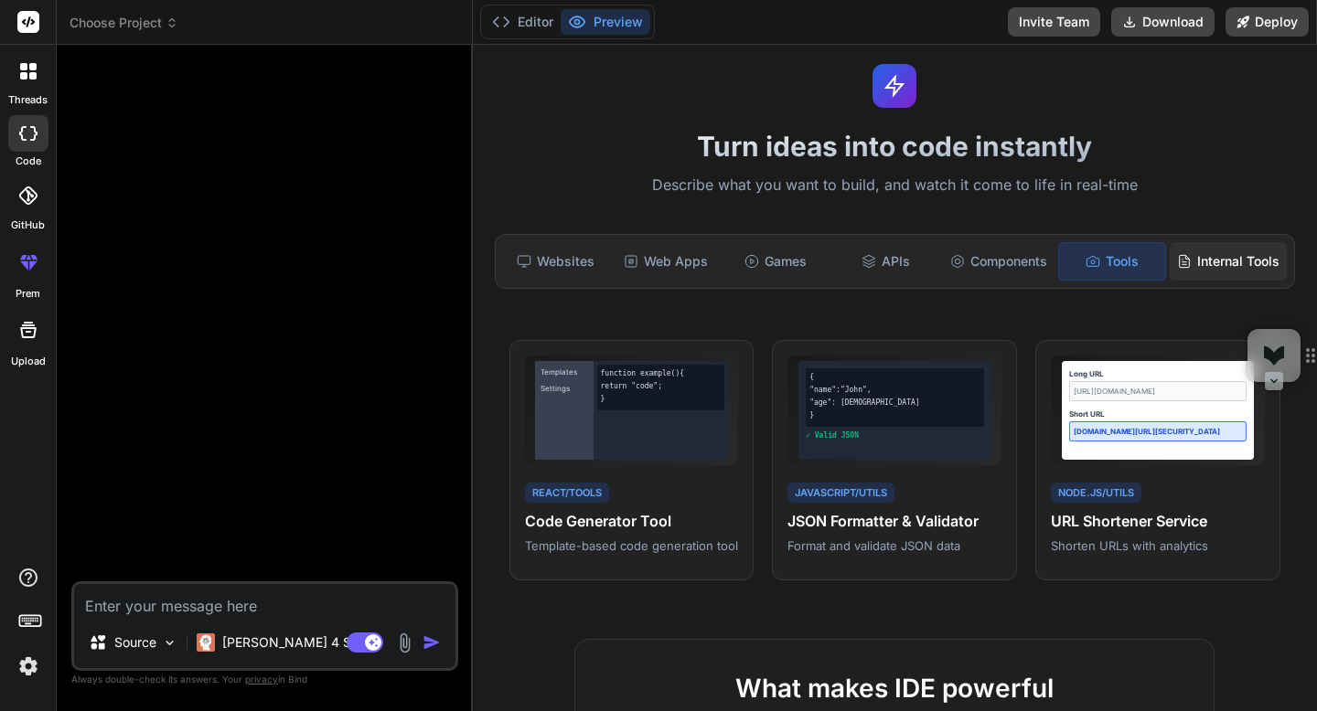
click at [1195, 272] on div "Internal Tools" at bounding box center [1227, 261] width 117 height 38
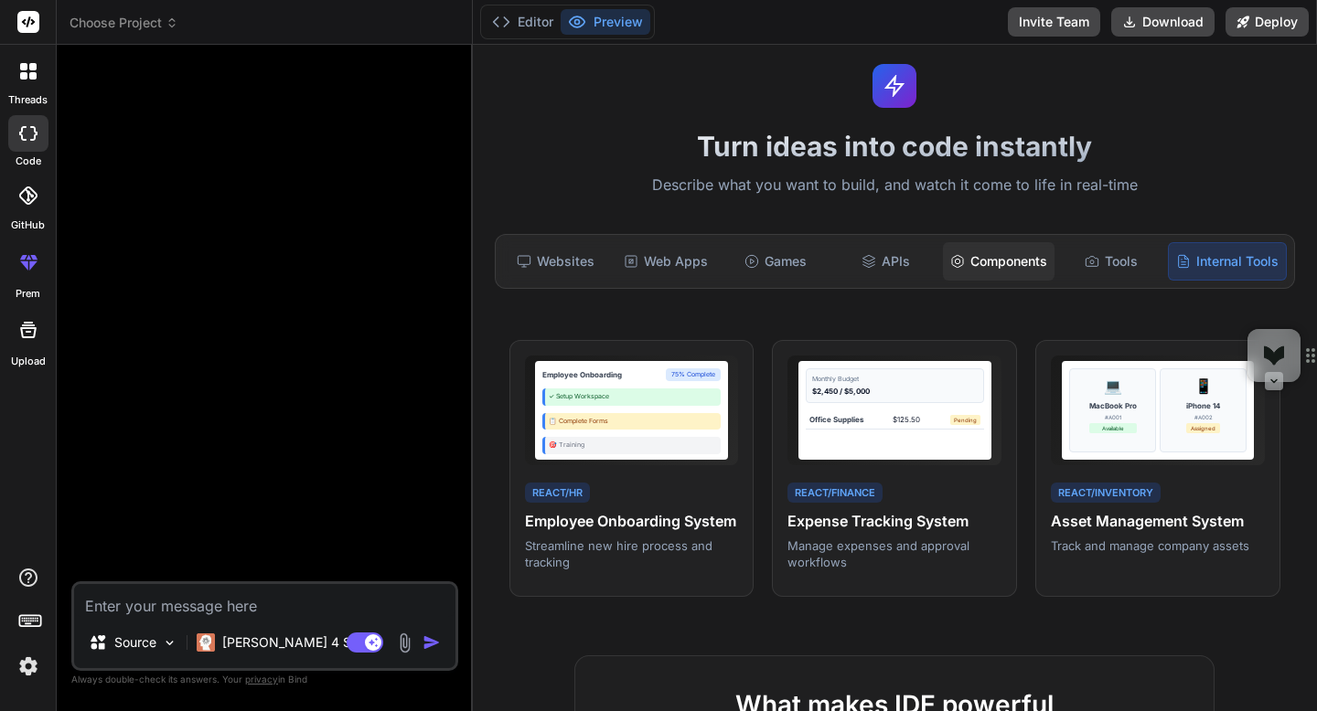
click at [1020, 275] on div "Components" at bounding box center [999, 261] width 112 height 38
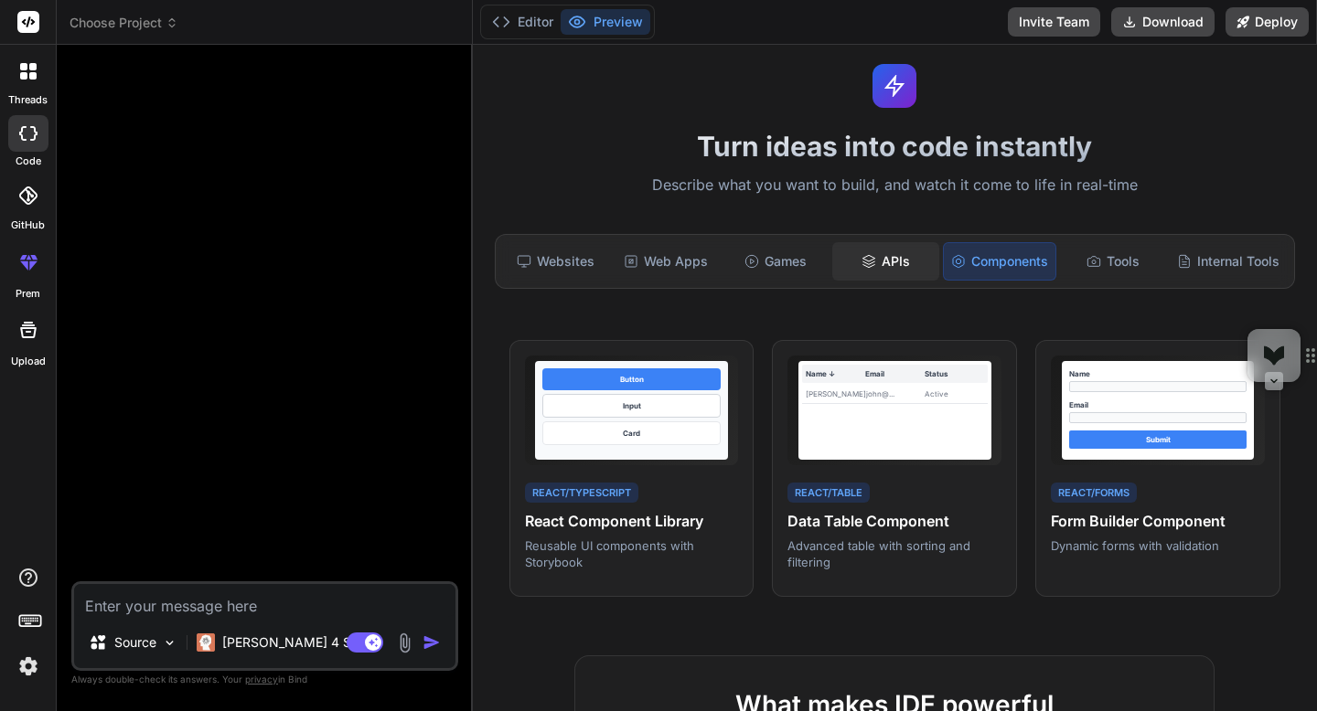
click at [896, 273] on div "APIs" at bounding box center [885, 261] width 106 height 38
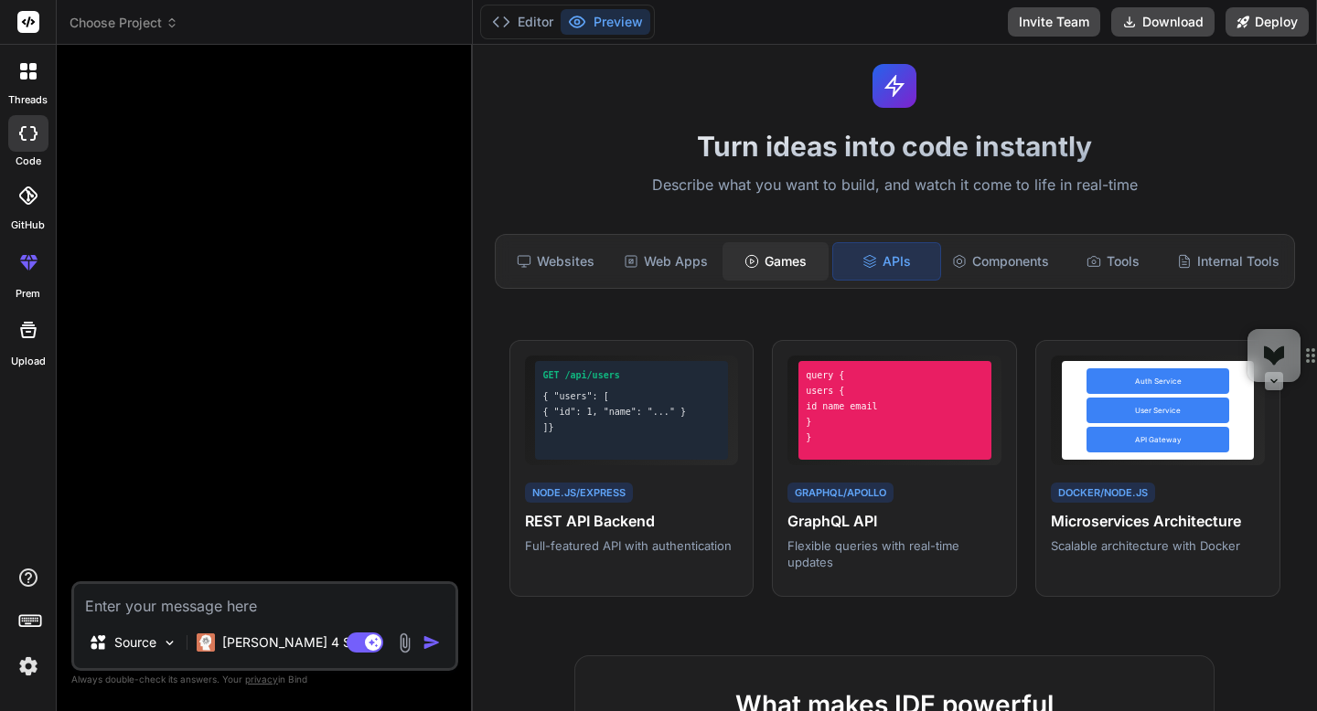
click at [798, 272] on div "Games" at bounding box center [775, 261] width 106 height 38
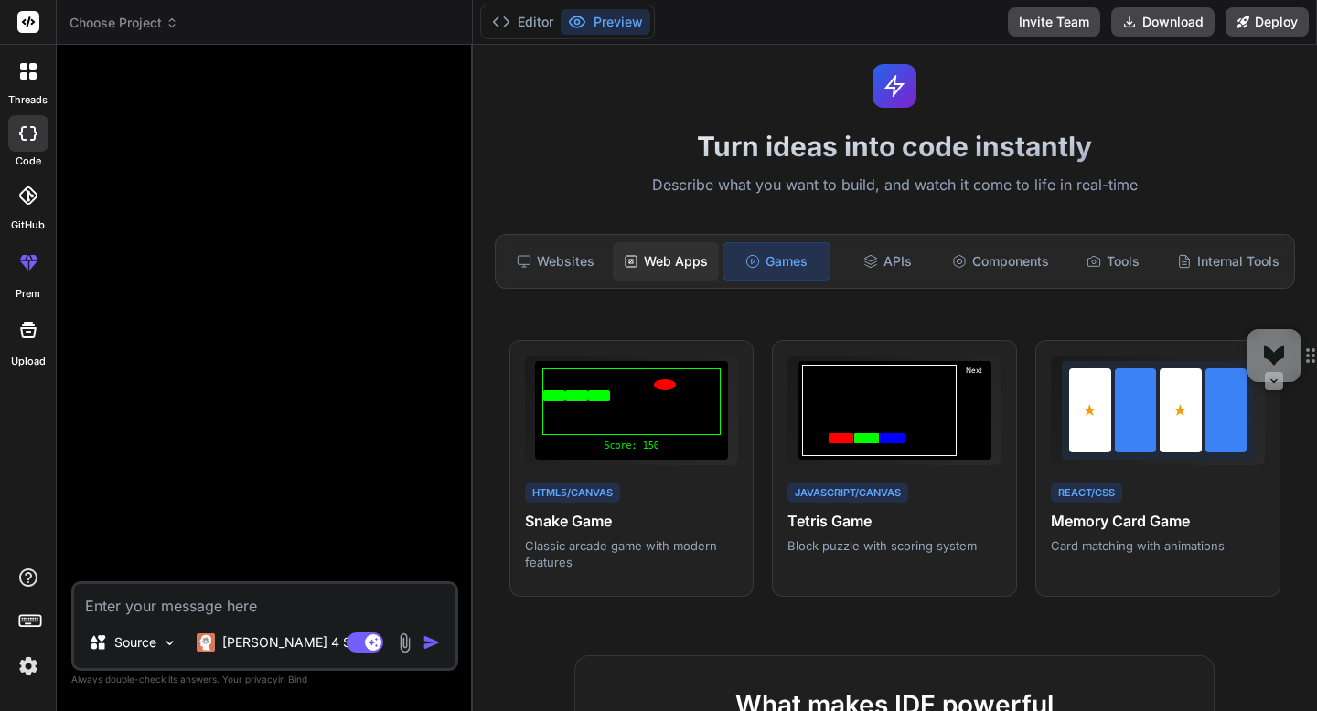
click at [690, 272] on div "Web Apps" at bounding box center [666, 261] width 106 height 38
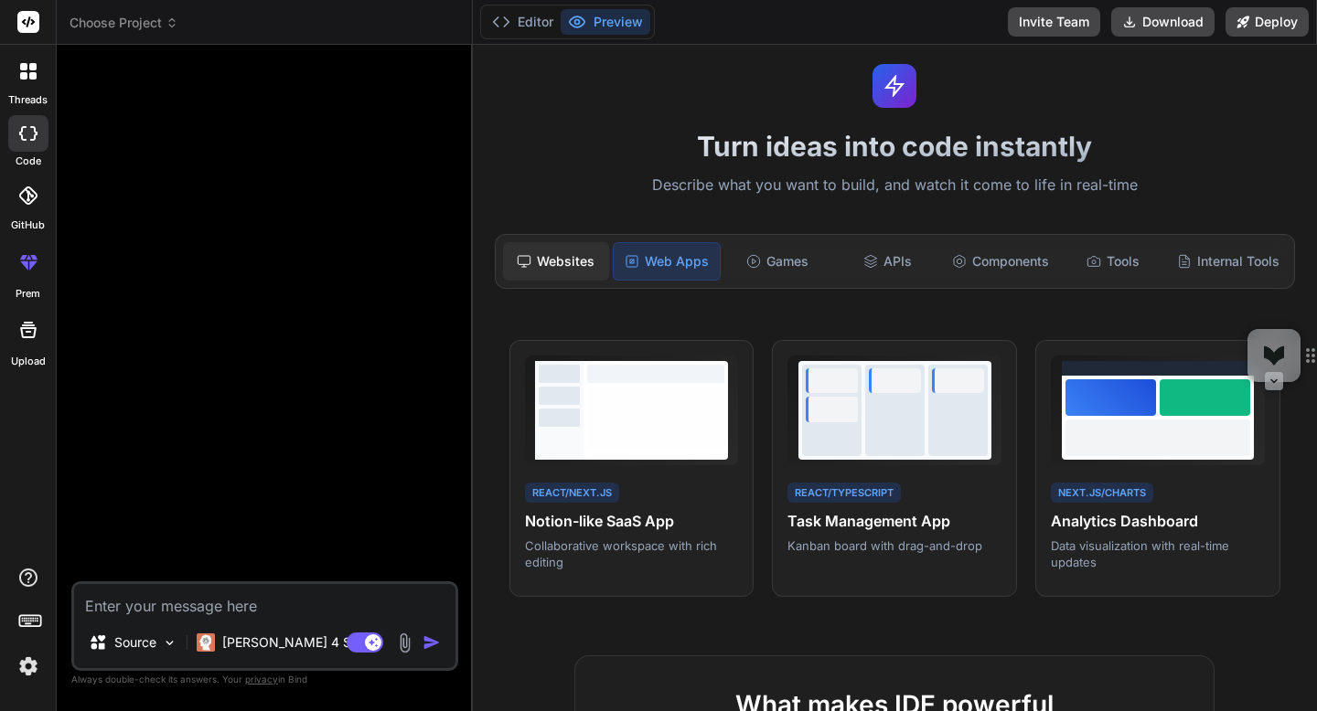
click at [570, 266] on div "Websites" at bounding box center [556, 261] width 106 height 38
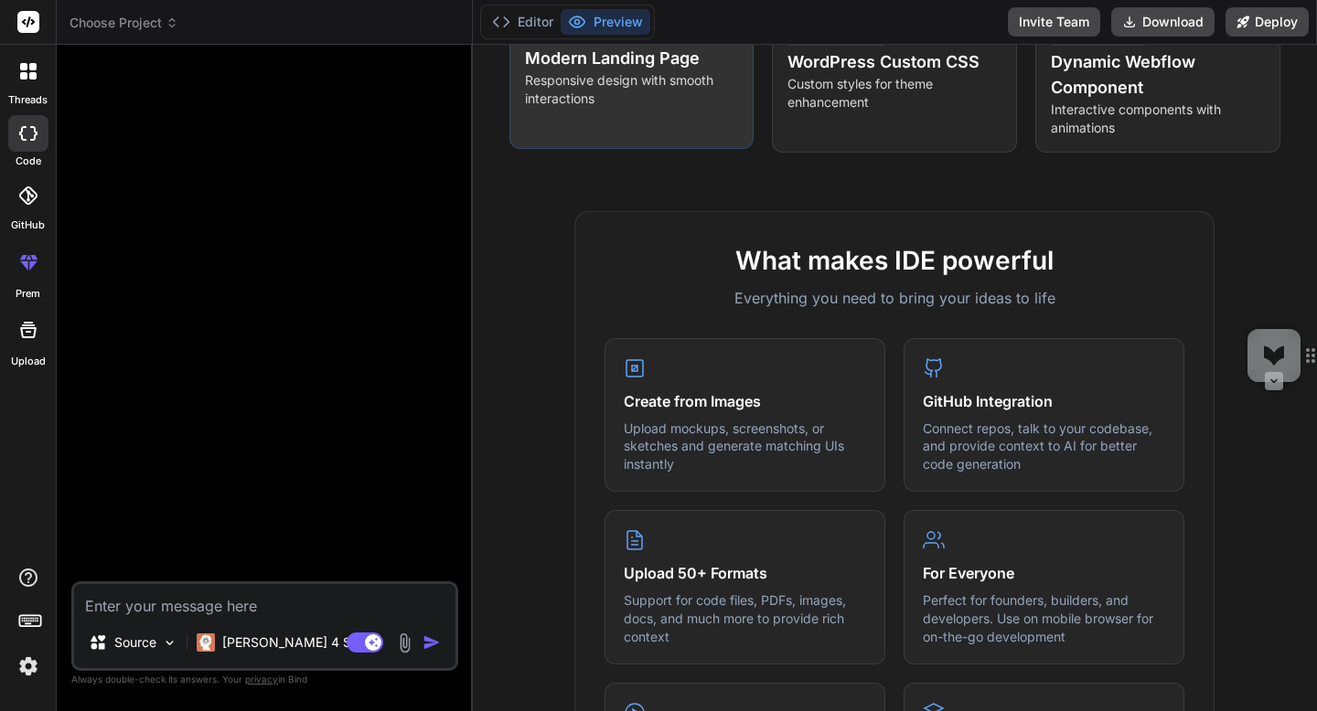
scroll to position [514, 0]
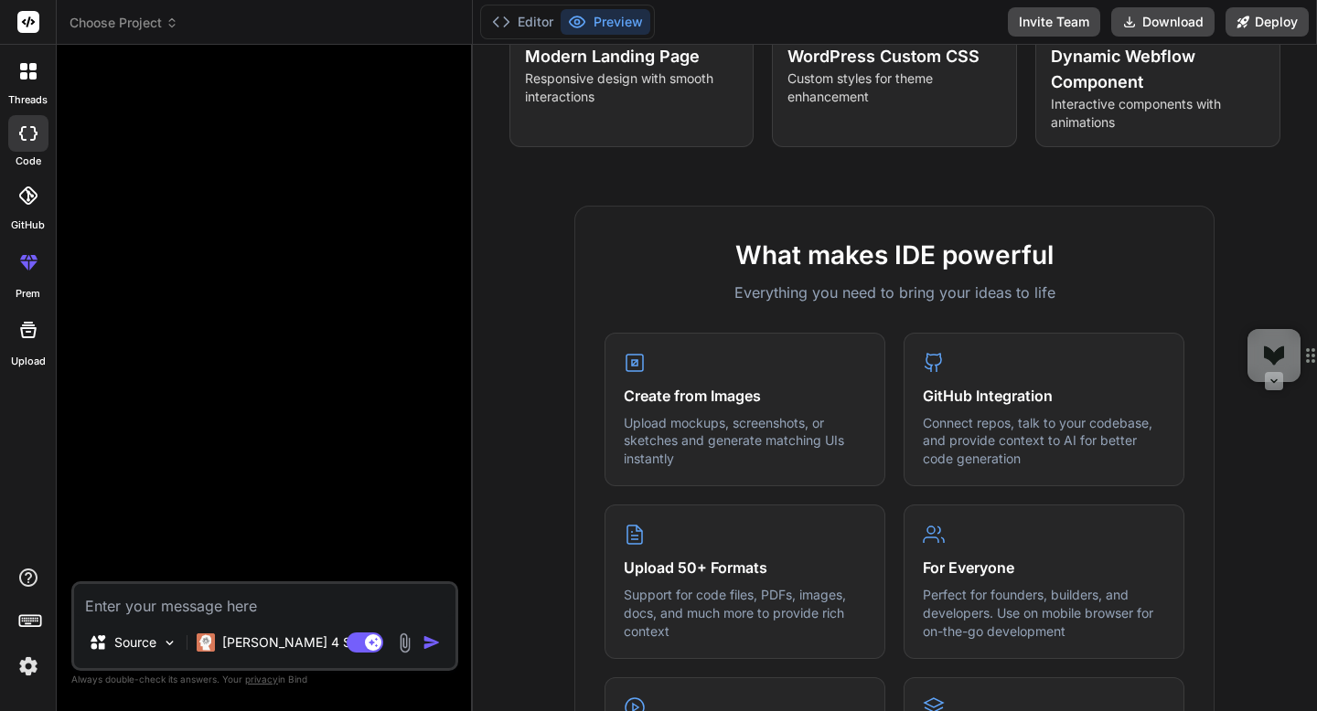
click at [25, 77] on icon at bounding box center [23, 75] width 7 height 7
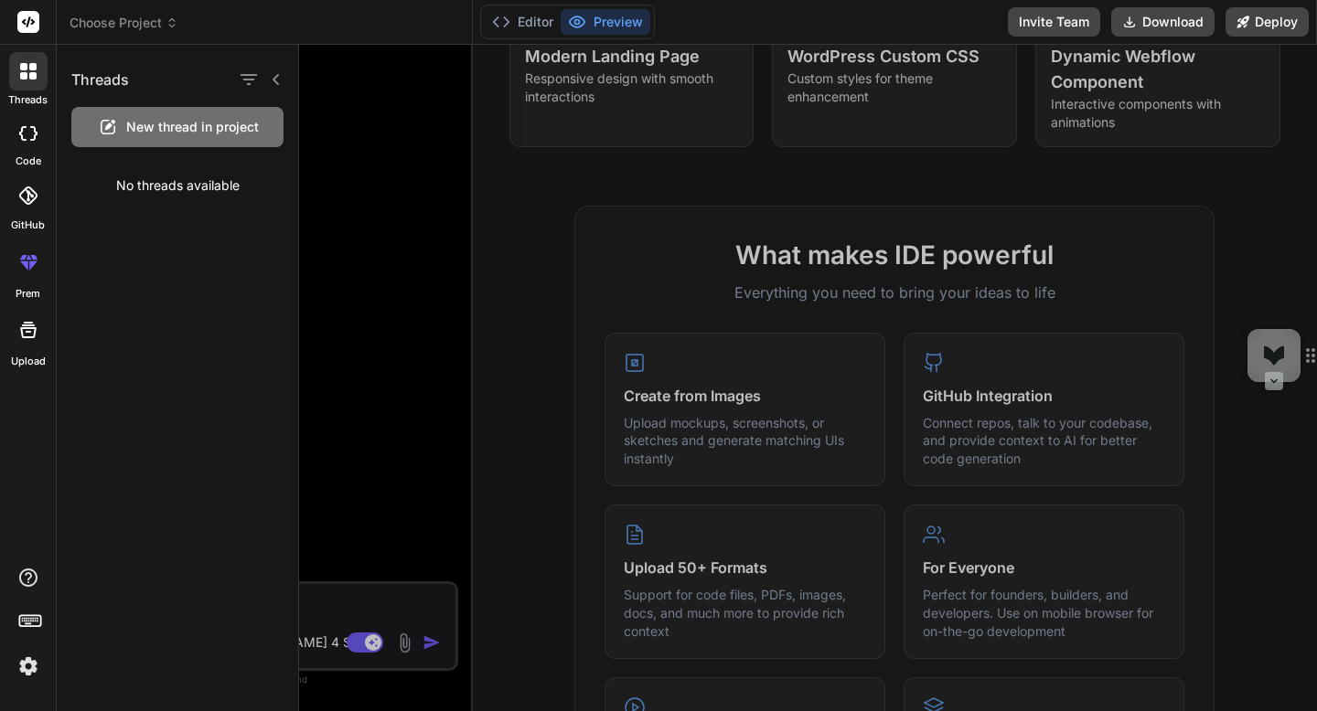
click at [25, 77] on icon at bounding box center [23, 75] width 7 height 7
click at [29, 18] on icon at bounding box center [29, 21] width 14 height 11
click at [82, 17] on span "Choose Project" at bounding box center [123, 23] width 109 height 18
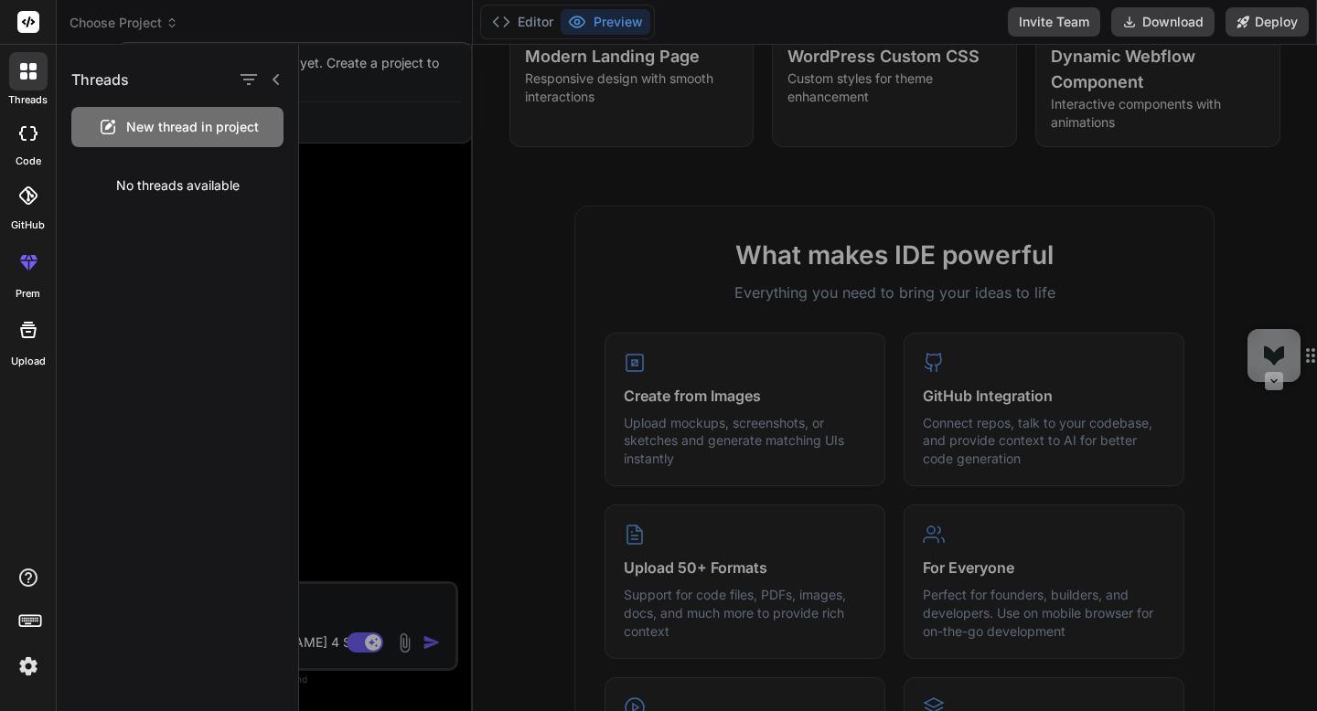
click at [82, 17] on div at bounding box center [658, 355] width 1317 height 711
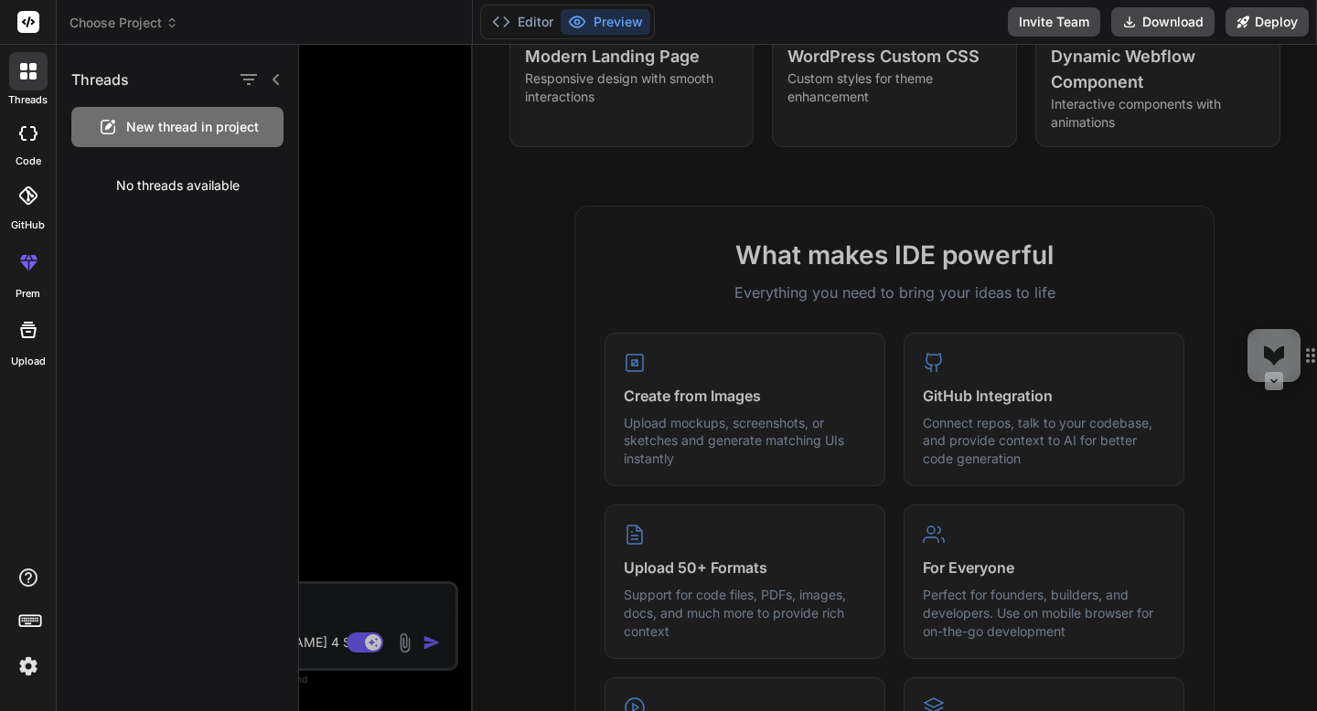
click at [416, 235] on div at bounding box center [808, 378] width 1018 height 667
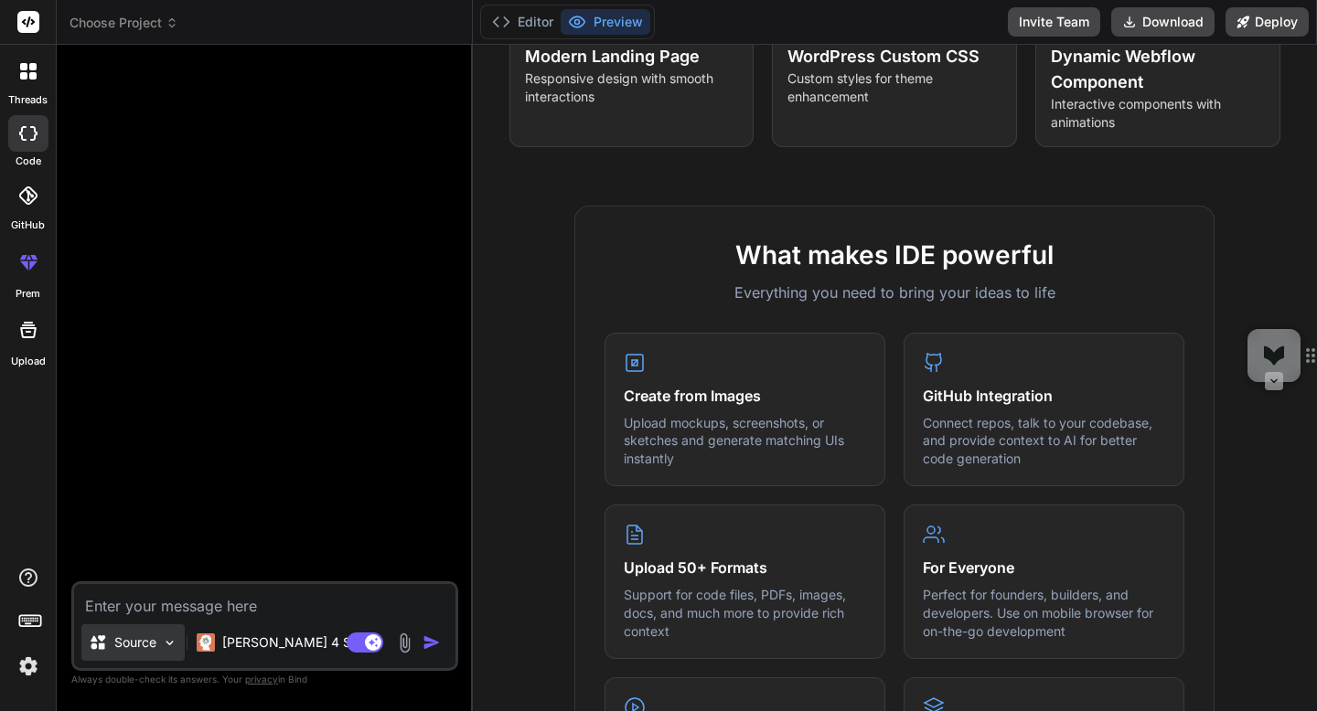
click at [133, 644] on p "Source" at bounding box center [135, 643] width 42 height 18
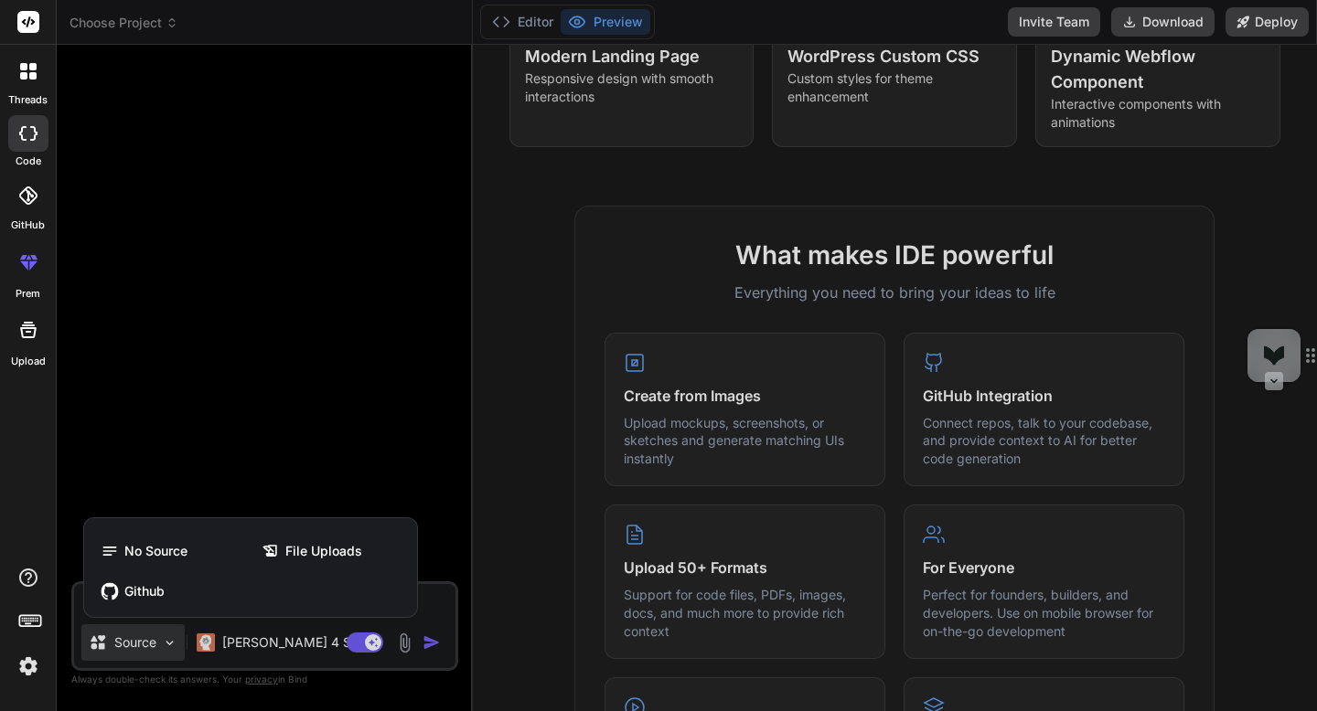
click at [133, 644] on div at bounding box center [658, 355] width 1317 height 711
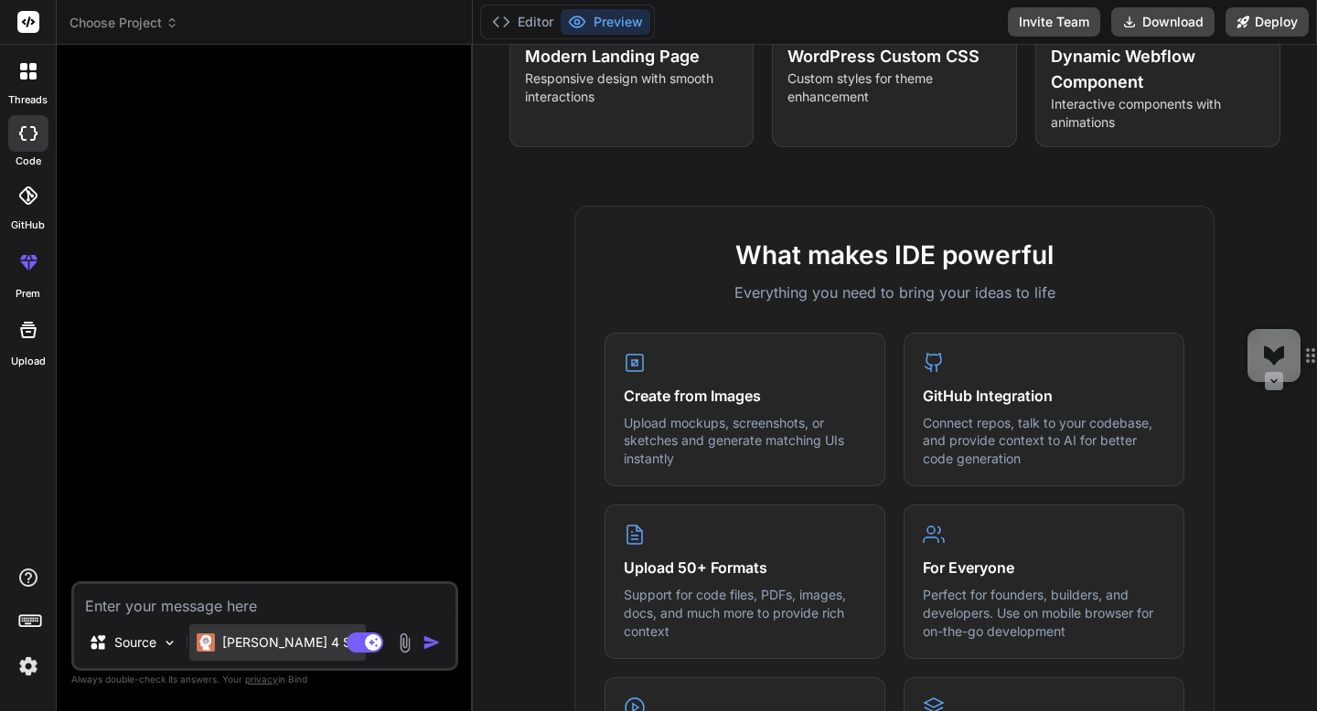
click at [214, 649] on img at bounding box center [206, 643] width 18 height 18
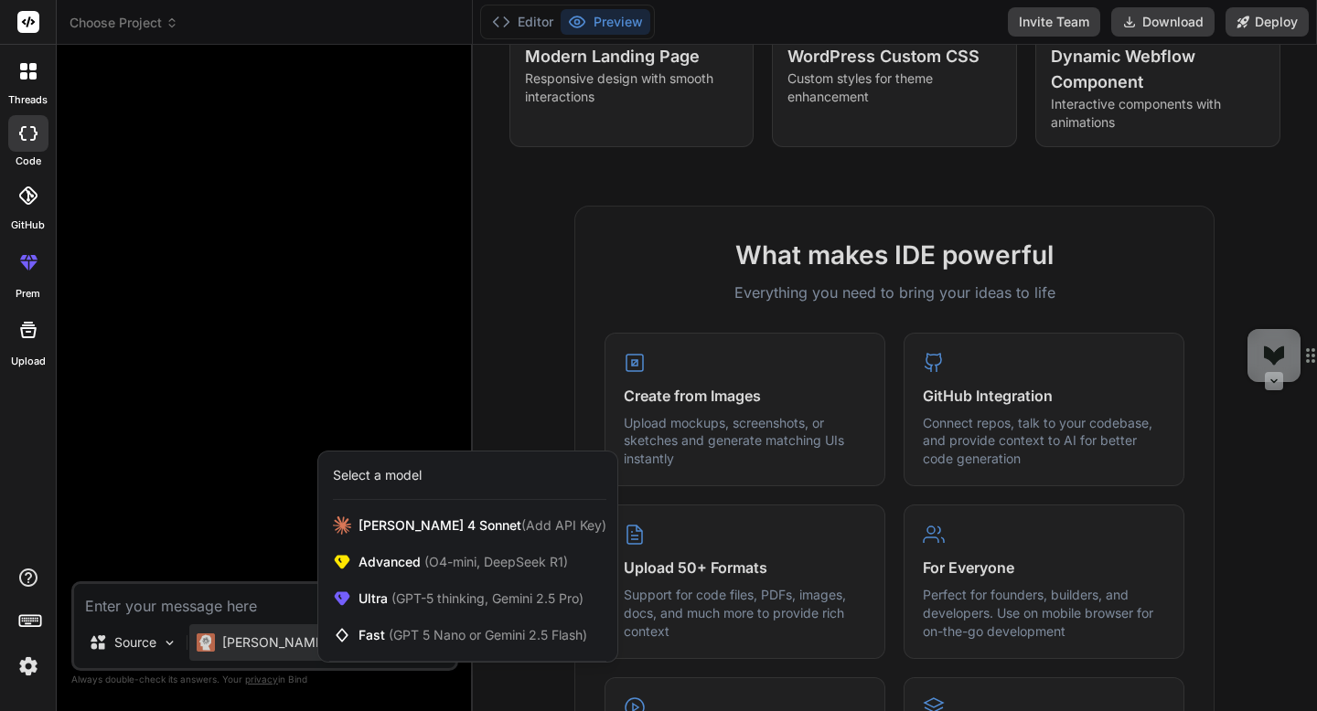
click at [214, 649] on div at bounding box center [658, 355] width 1317 height 711
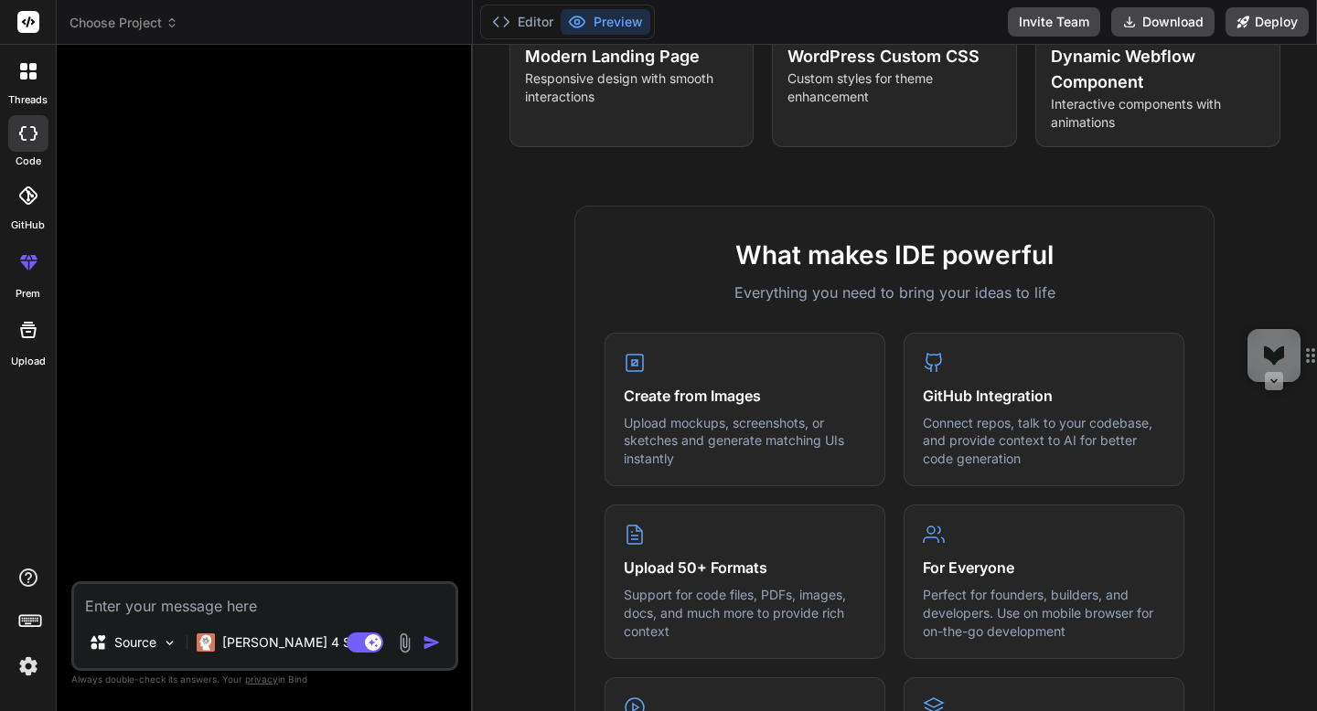
click at [27, 127] on icon at bounding box center [28, 133] width 18 height 15
type textarea "x"
click at [28, 16] on rect at bounding box center [28, 22] width 22 height 22
